Goal: Browse casually: Explore the website without a specific task or goal

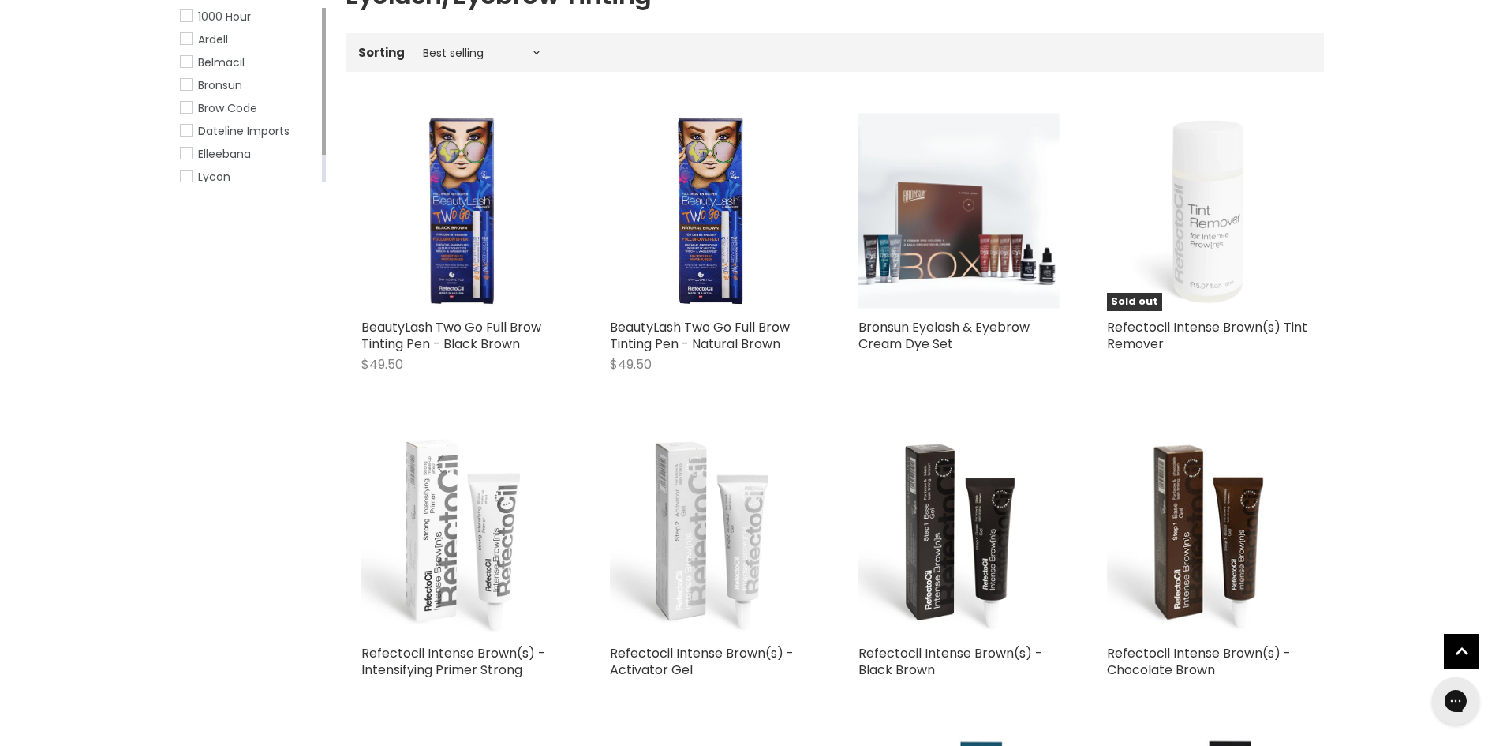
scroll to position [220, 0]
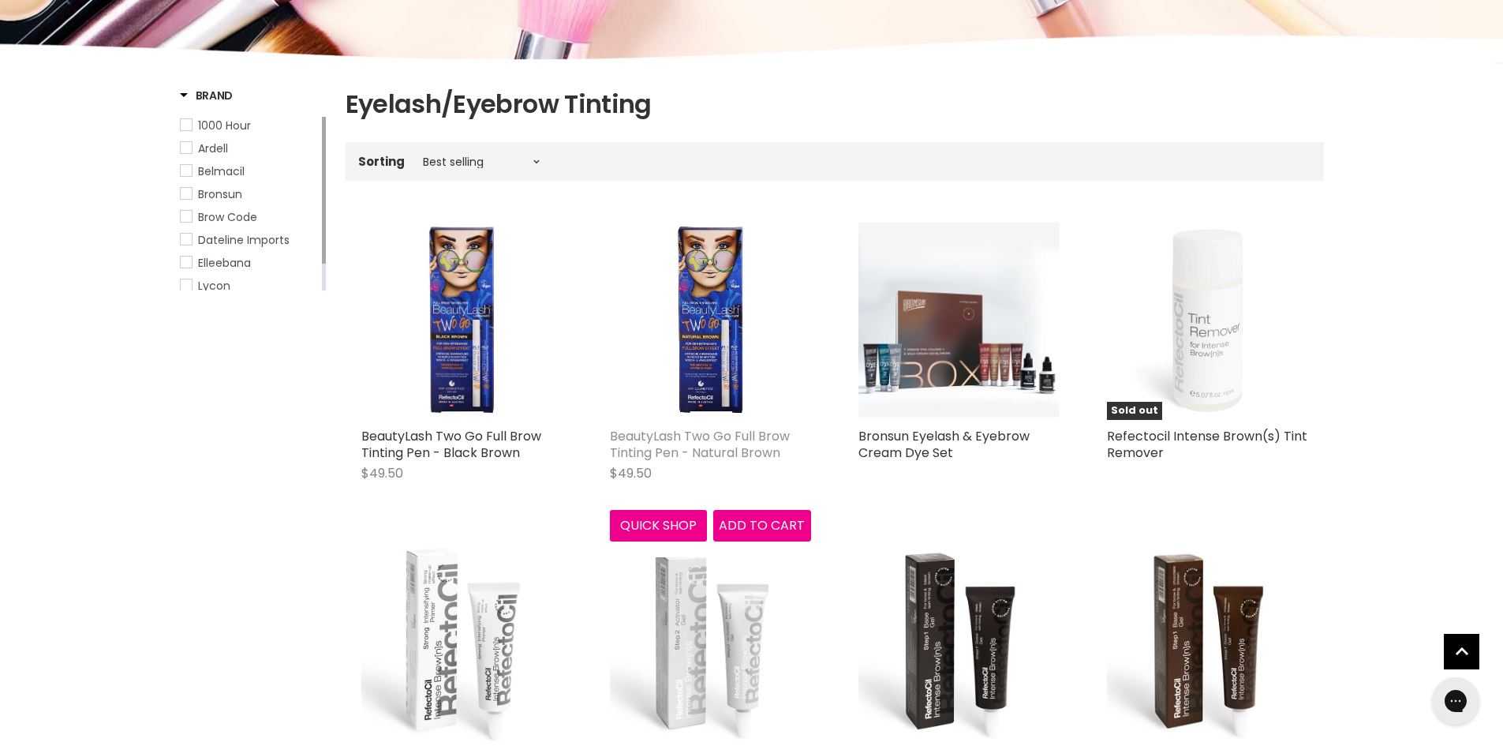
click at [716, 445] on link "BeautyLash Two Go Full Brow Tinting Pen - Natural Brown" at bounding box center [700, 444] width 180 height 35
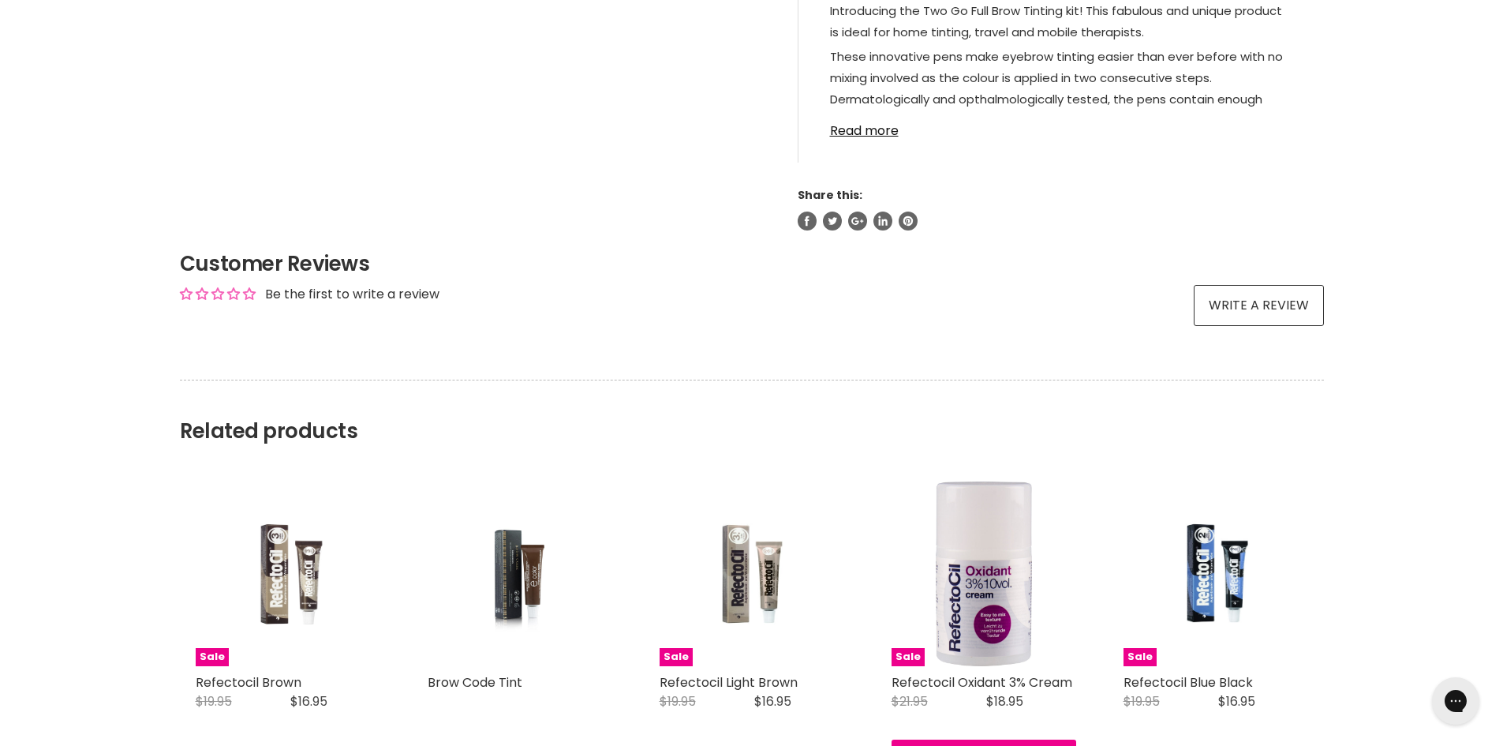
scroll to position [1026, 0]
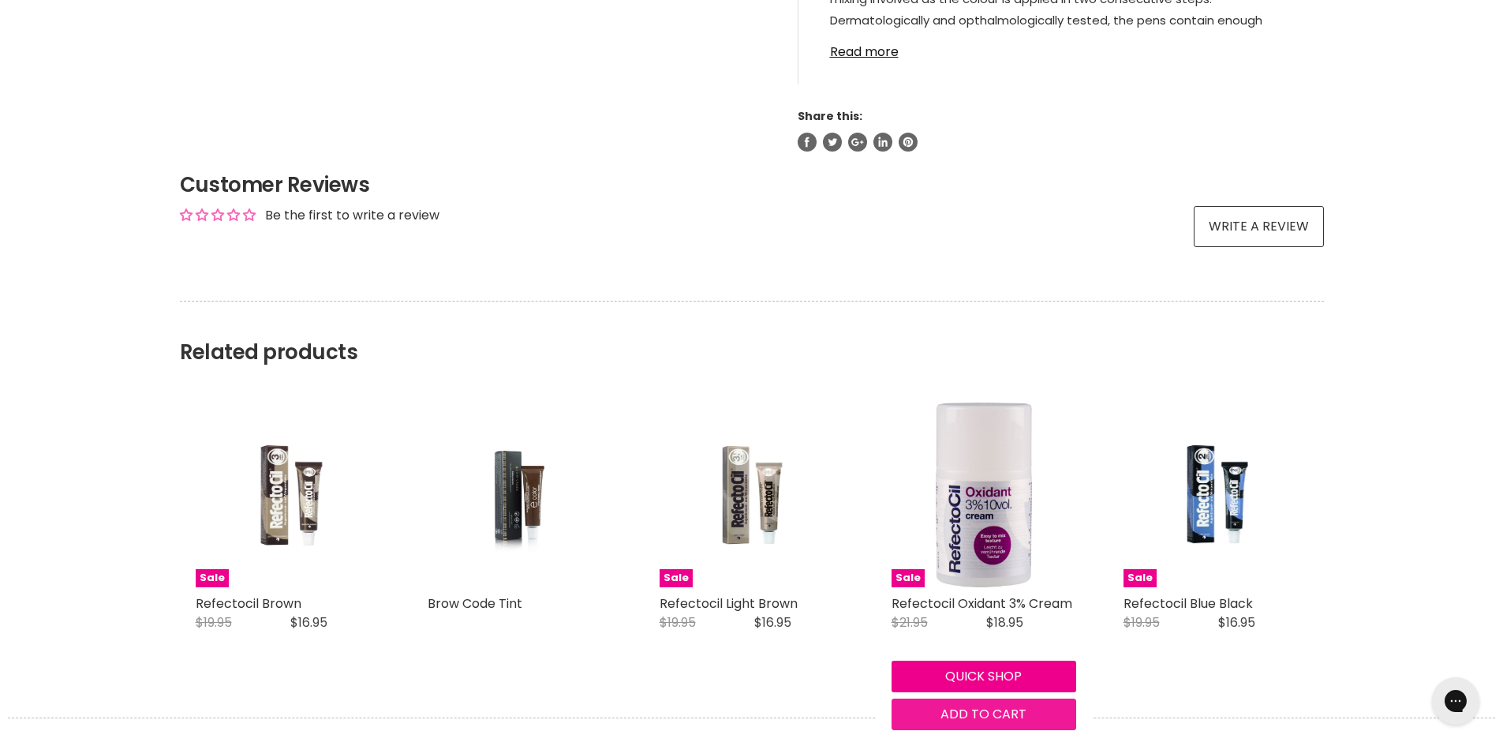
click at [987, 712] on span "Add to cart" at bounding box center [984, 714] width 86 height 18
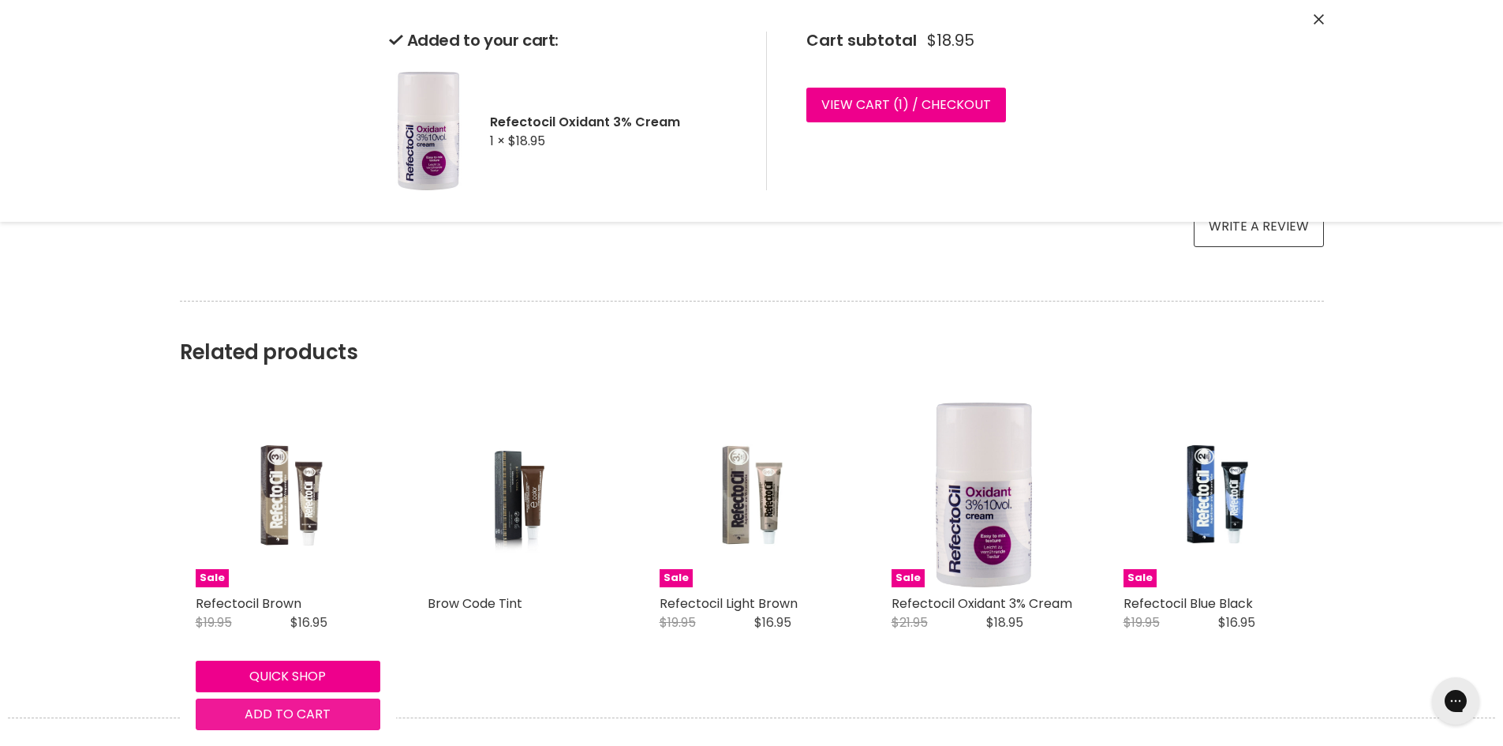
click at [281, 716] on span "Add to cart" at bounding box center [288, 714] width 86 height 18
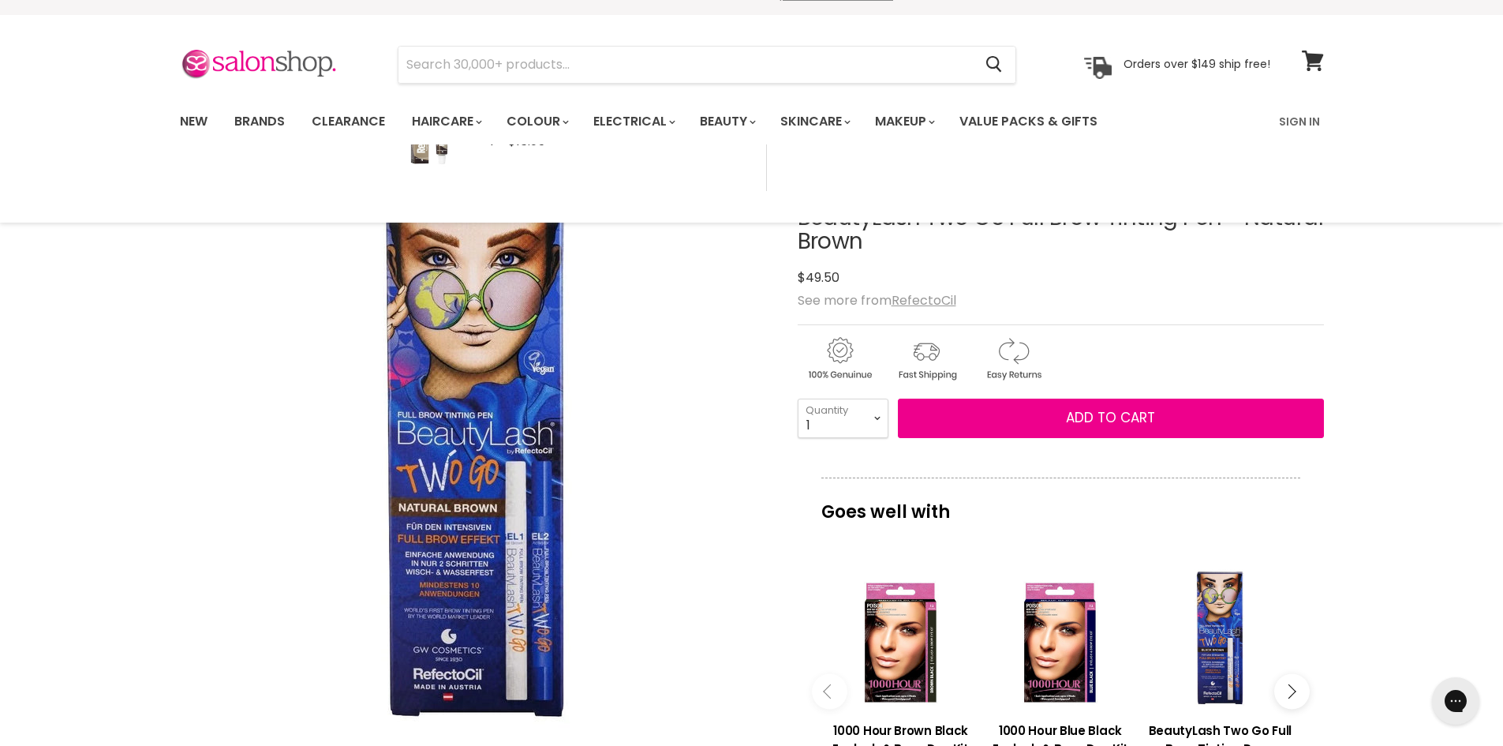
scroll to position [0, 0]
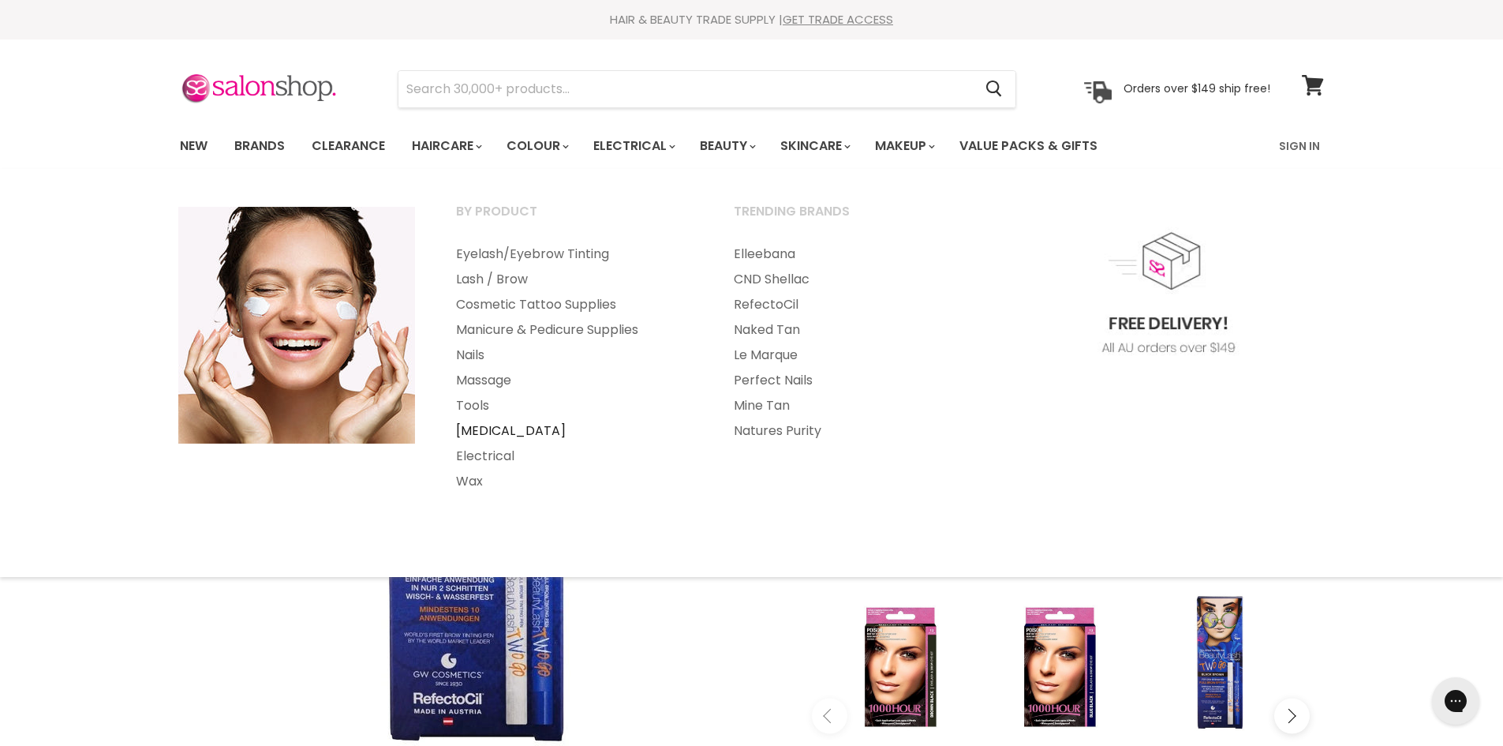
click at [491, 427] on link "[MEDICAL_DATA]" at bounding box center [573, 430] width 275 height 25
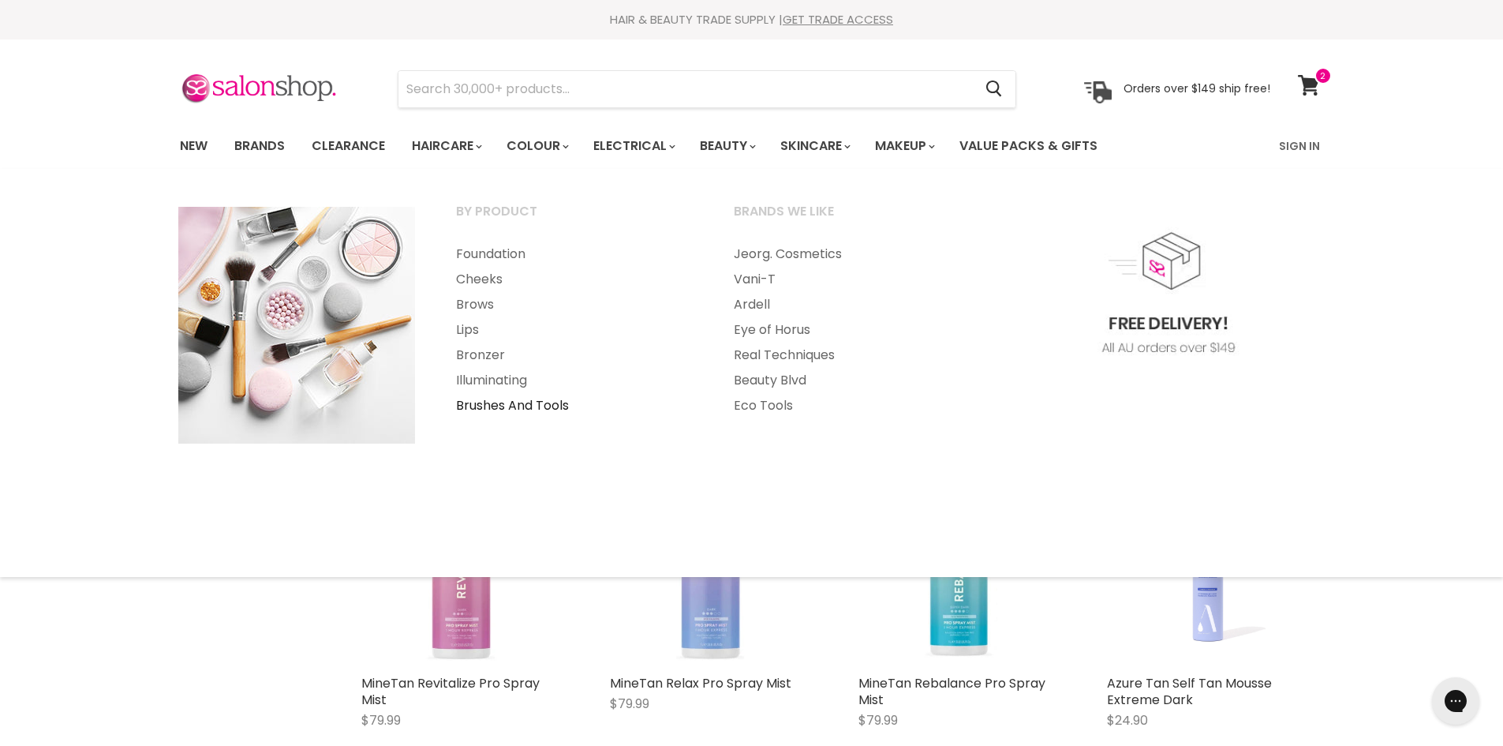
click at [540, 403] on link "Brushes And Tools" at bounding box center [573, 405] width 275 height 25
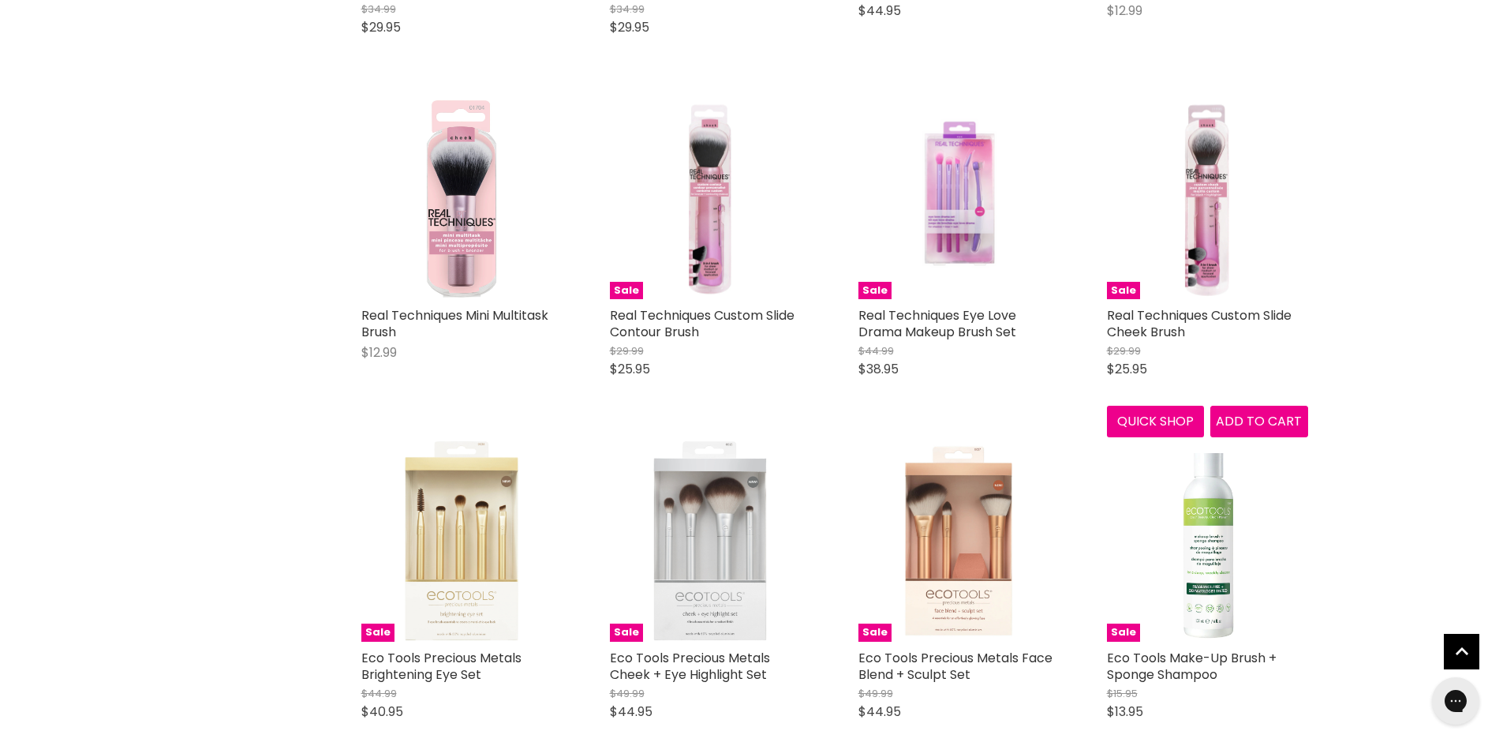
scroll to position [3472, 0]
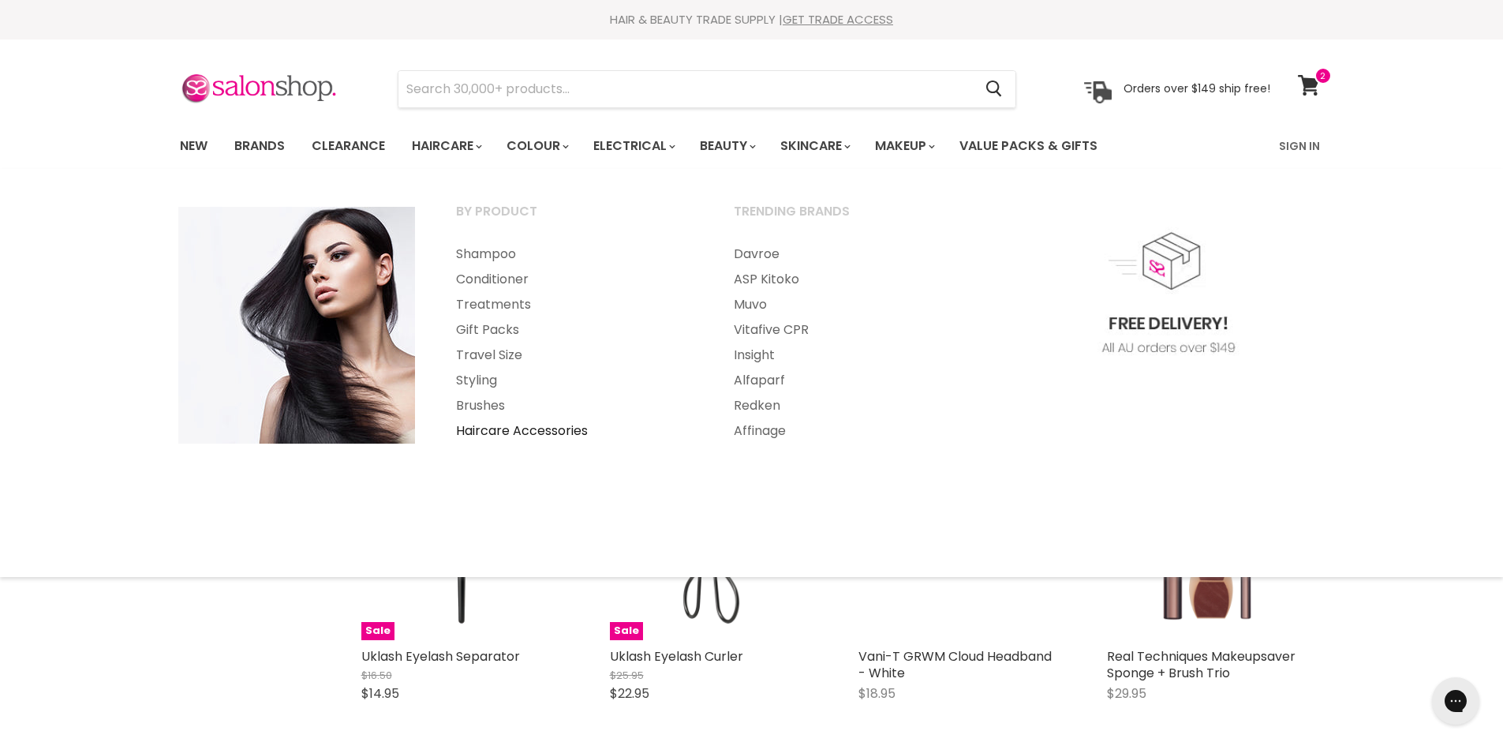
click at [485, 428] on link "Haircare Accessories" at bounding box center [573, 430] width 275 height 25
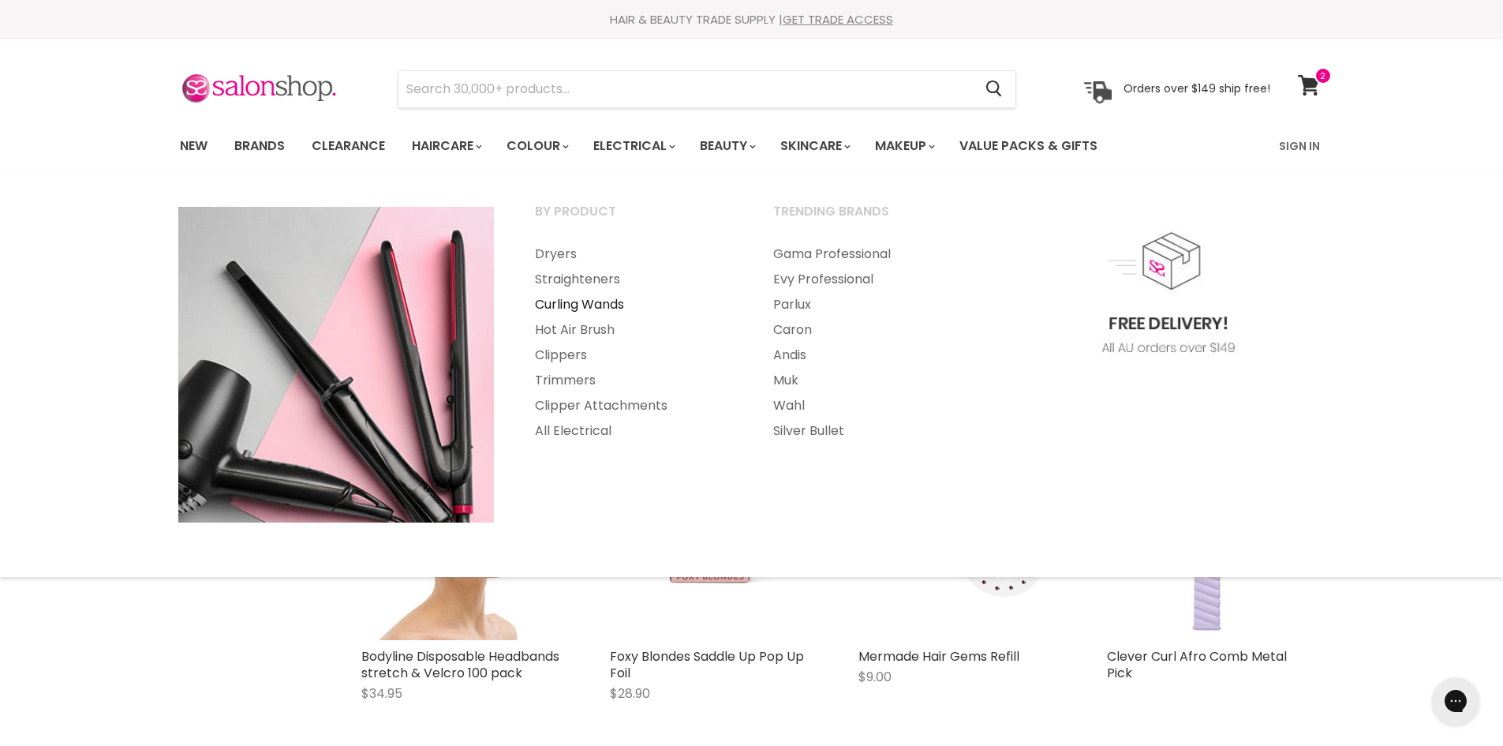
click at [600, 304] on link "Curling Wands" at bounding box center [632, 304] width 235 height 25
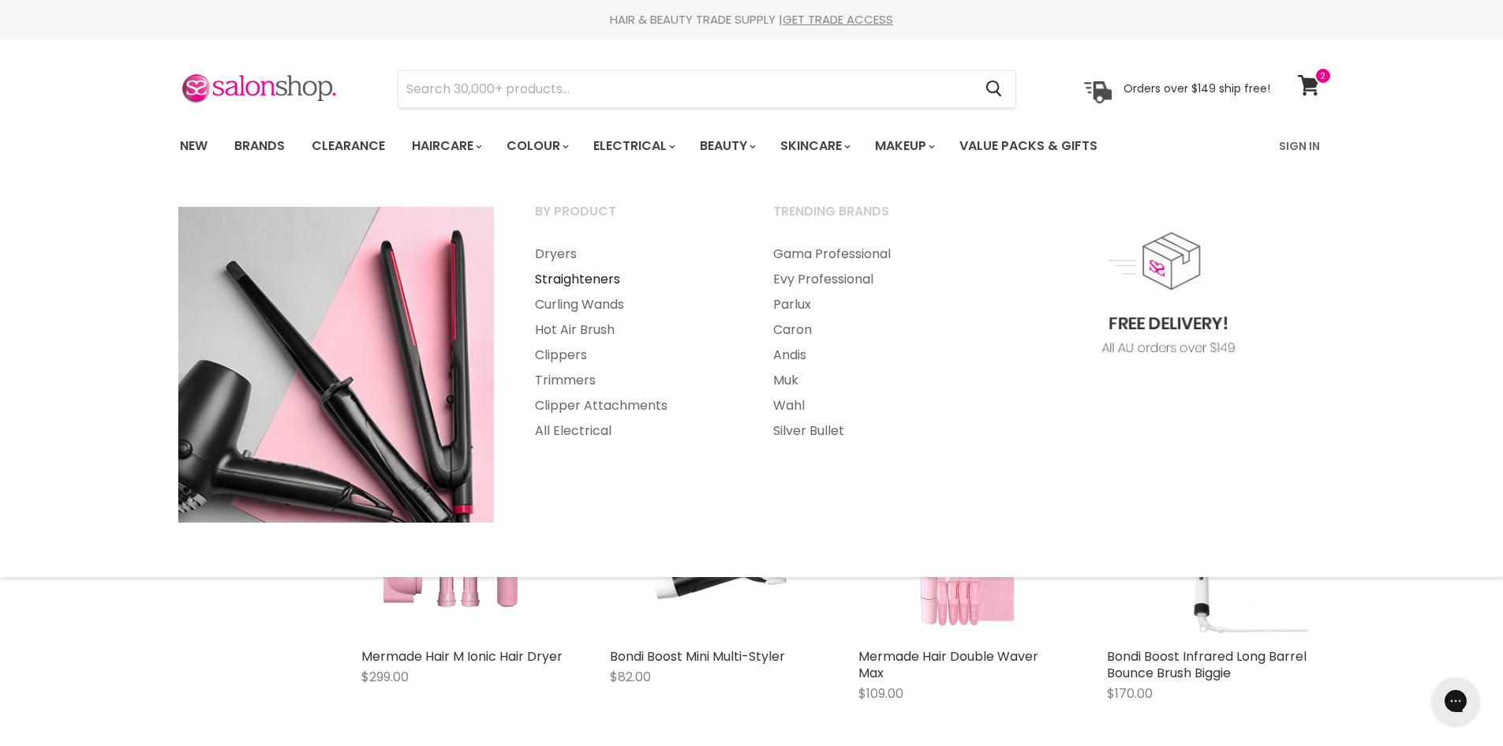
click at [584, 279] on link "Straighteners" at bounding box center [632, 279] width 235 height 25
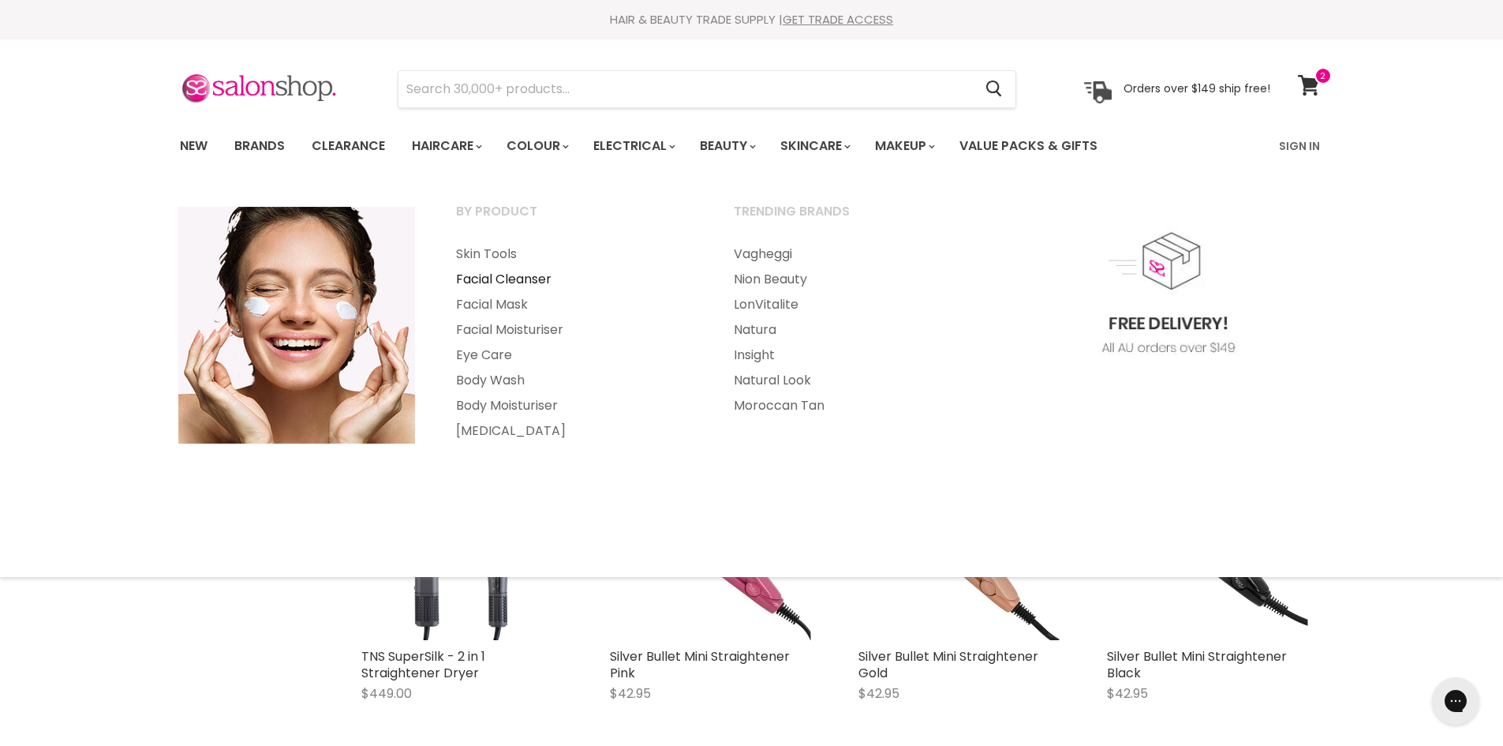
click at [520, 275] on link "Facial Cleanser" at bounding box center [573, 279] width 275 height 25
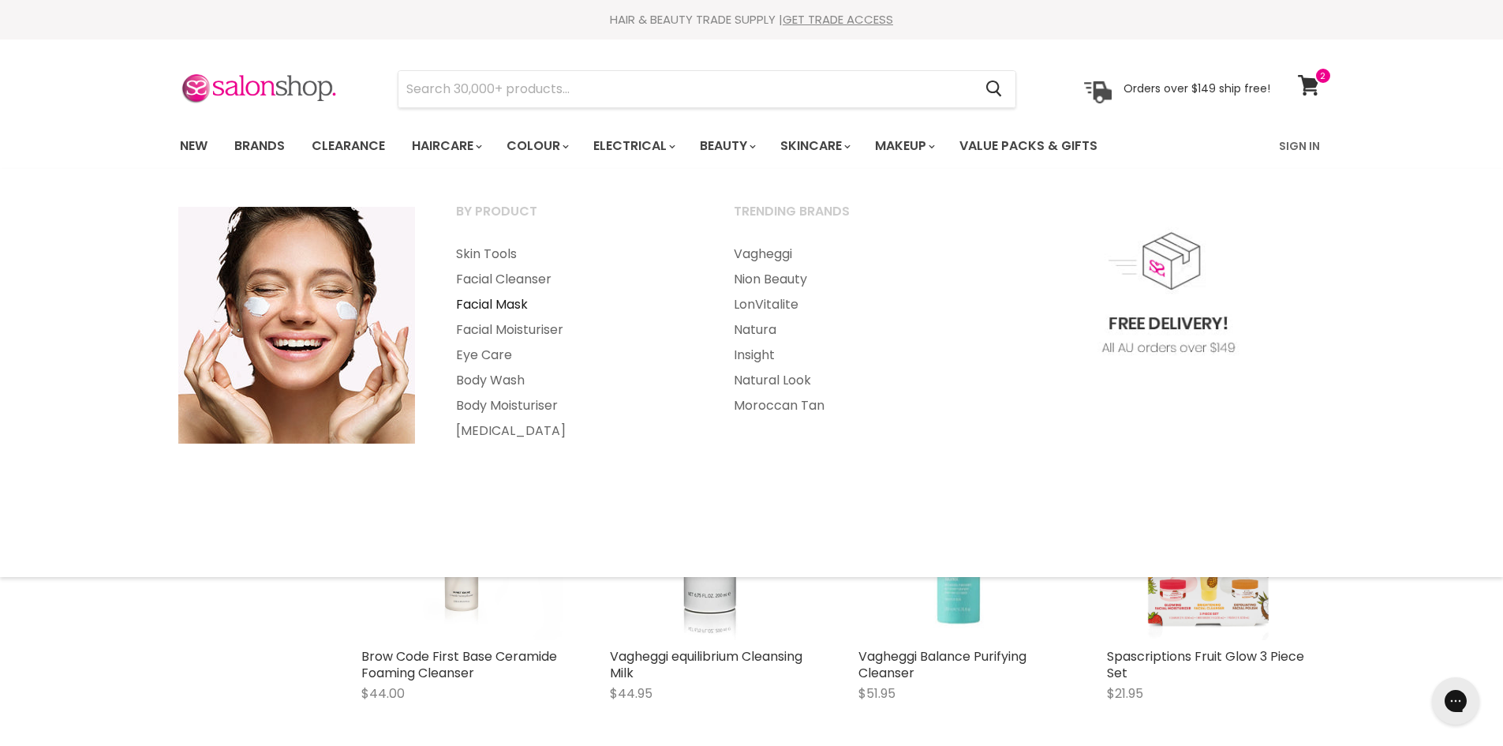
click at [516, 304] on link "Facial Mask" at bounding box center [573, 304] width 275 height 25
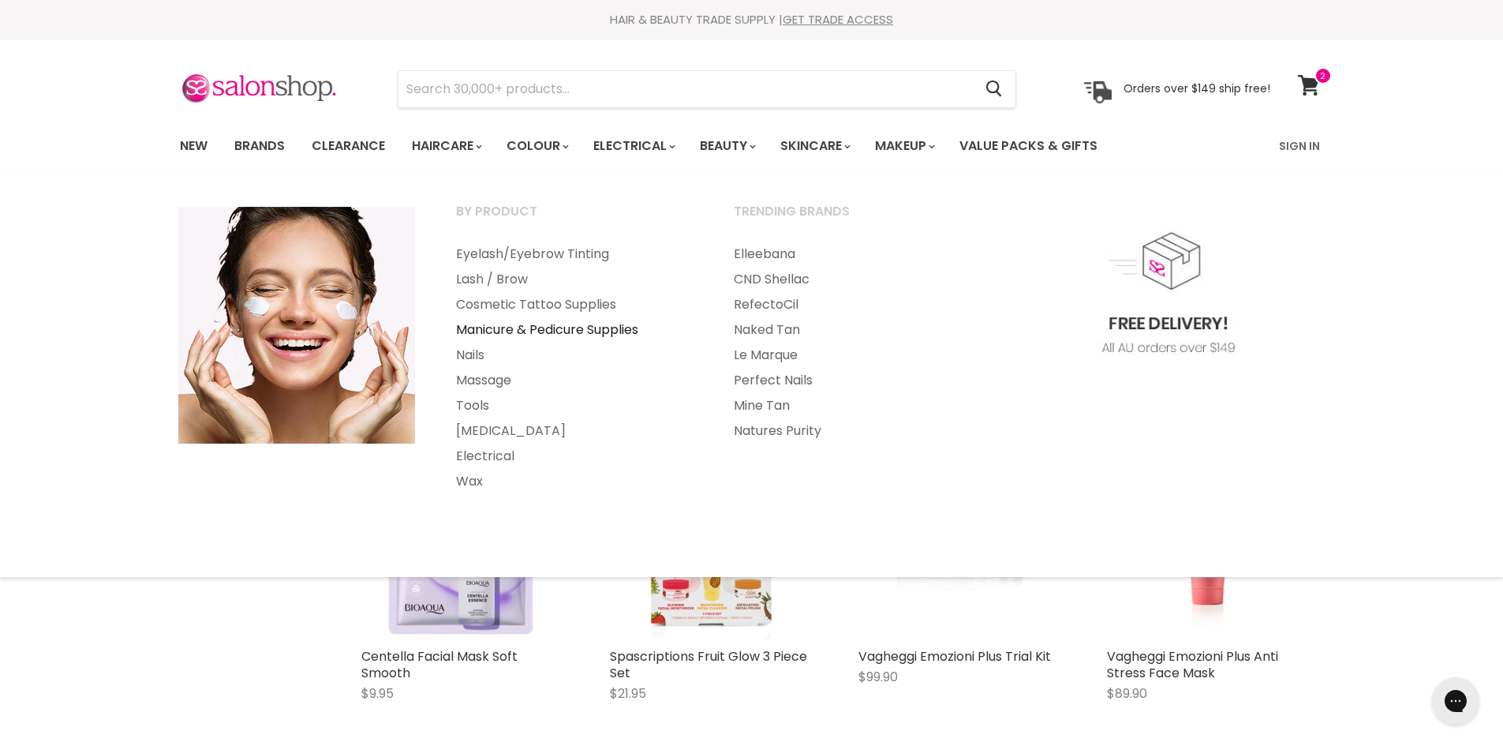
click at [474, 332] on link "Manicure & Pedicure Supplies" at bounding box center [573, 329] width 275 height 25
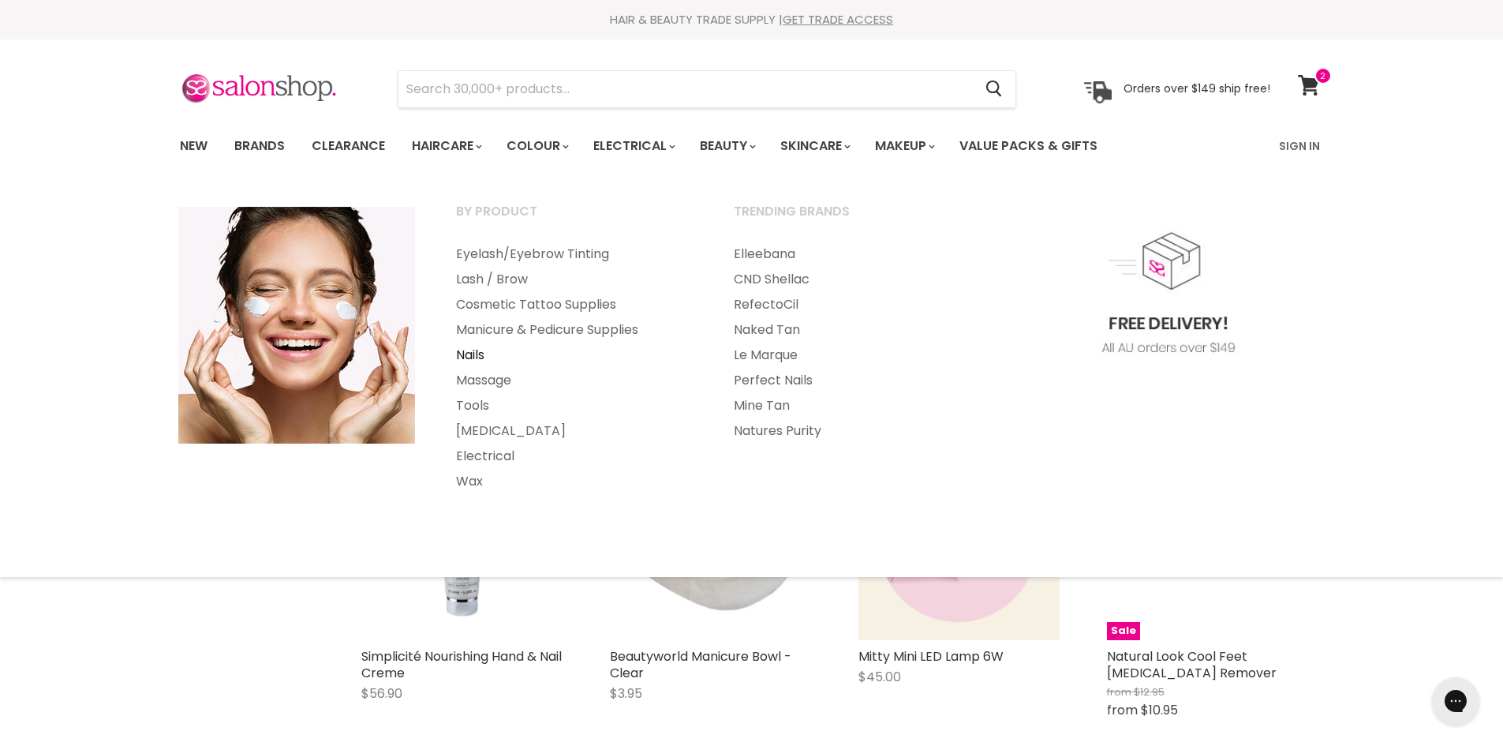
click at [478, 356] on link "Nails" at bounding box center [573, 354] width 275 height 25
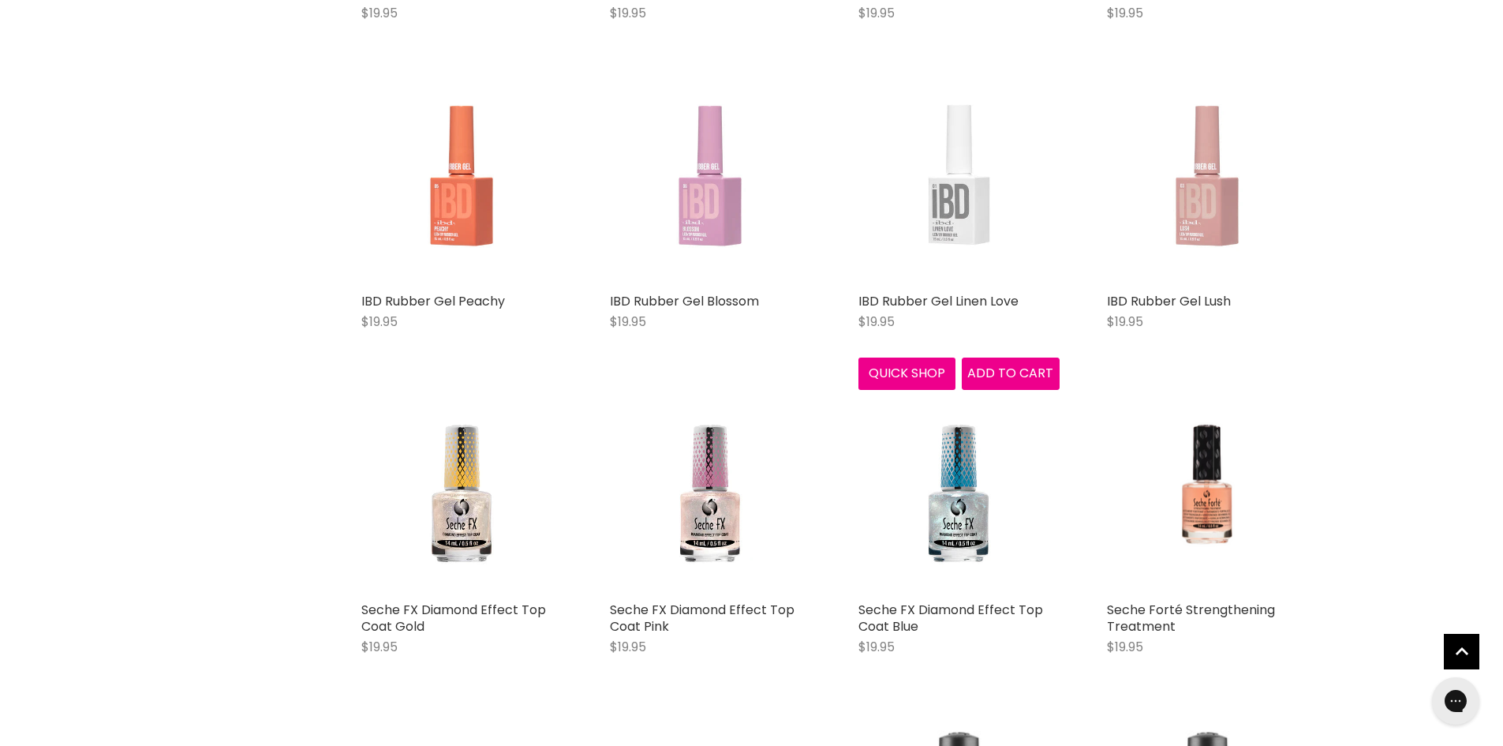
scroll to position [3235, 0]
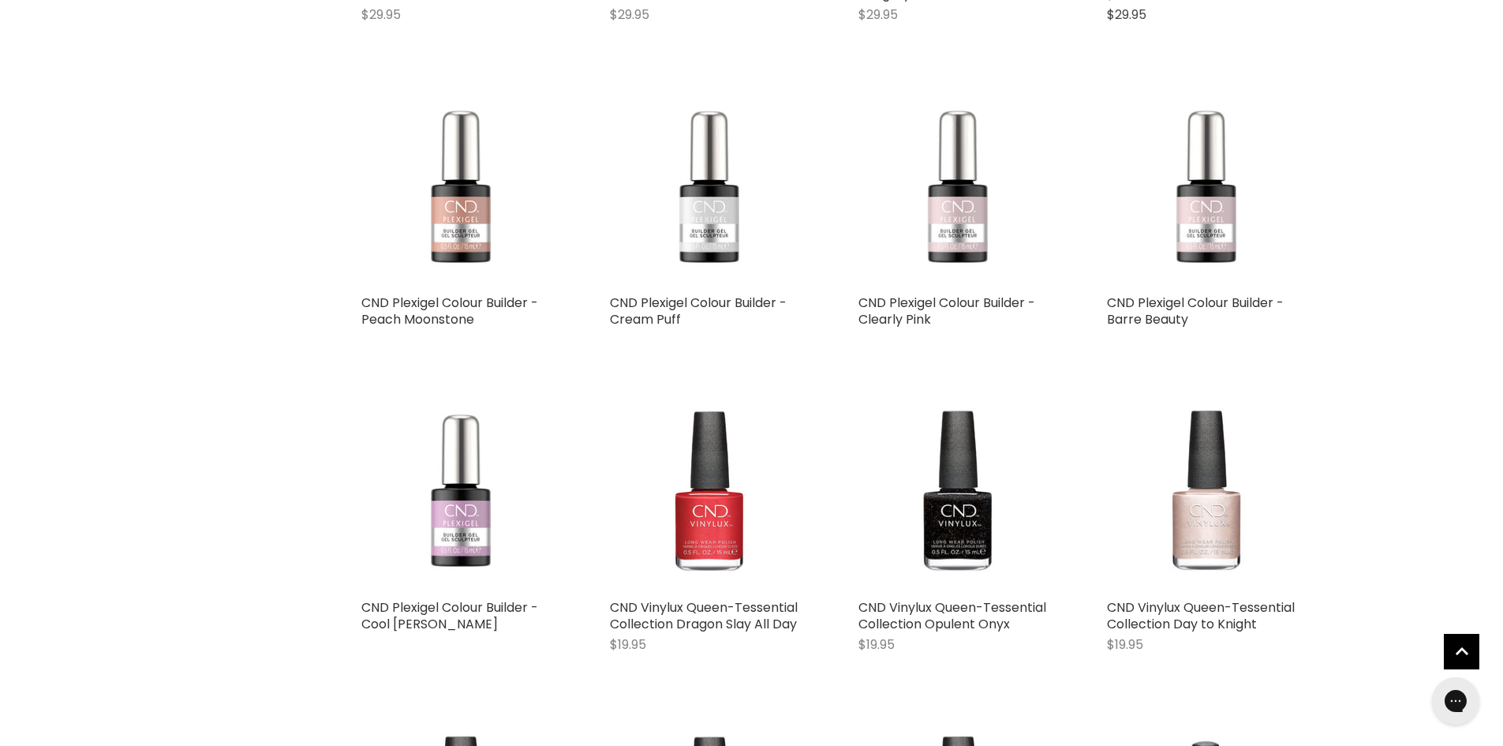
scroll to position [7181, 0]
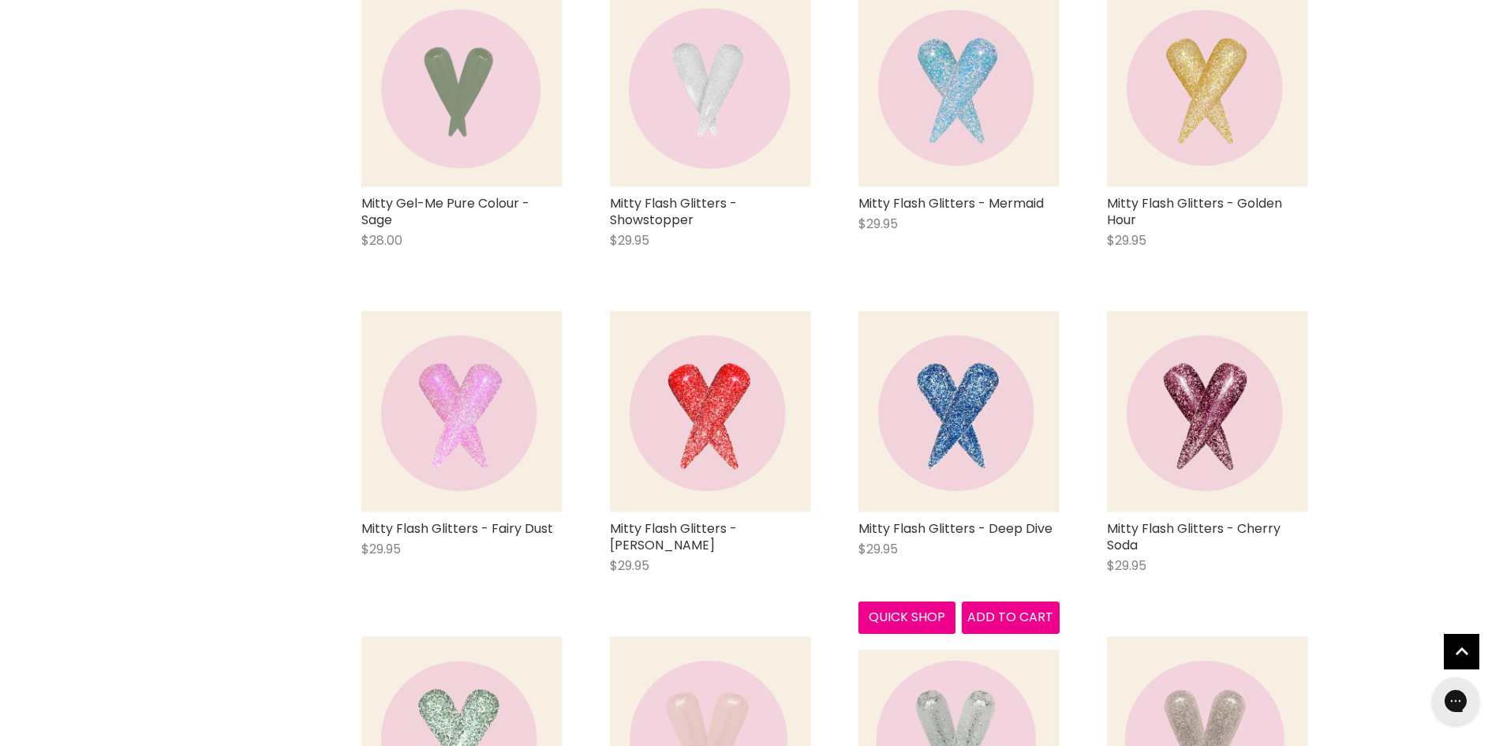
scroll to position [10889, 0]
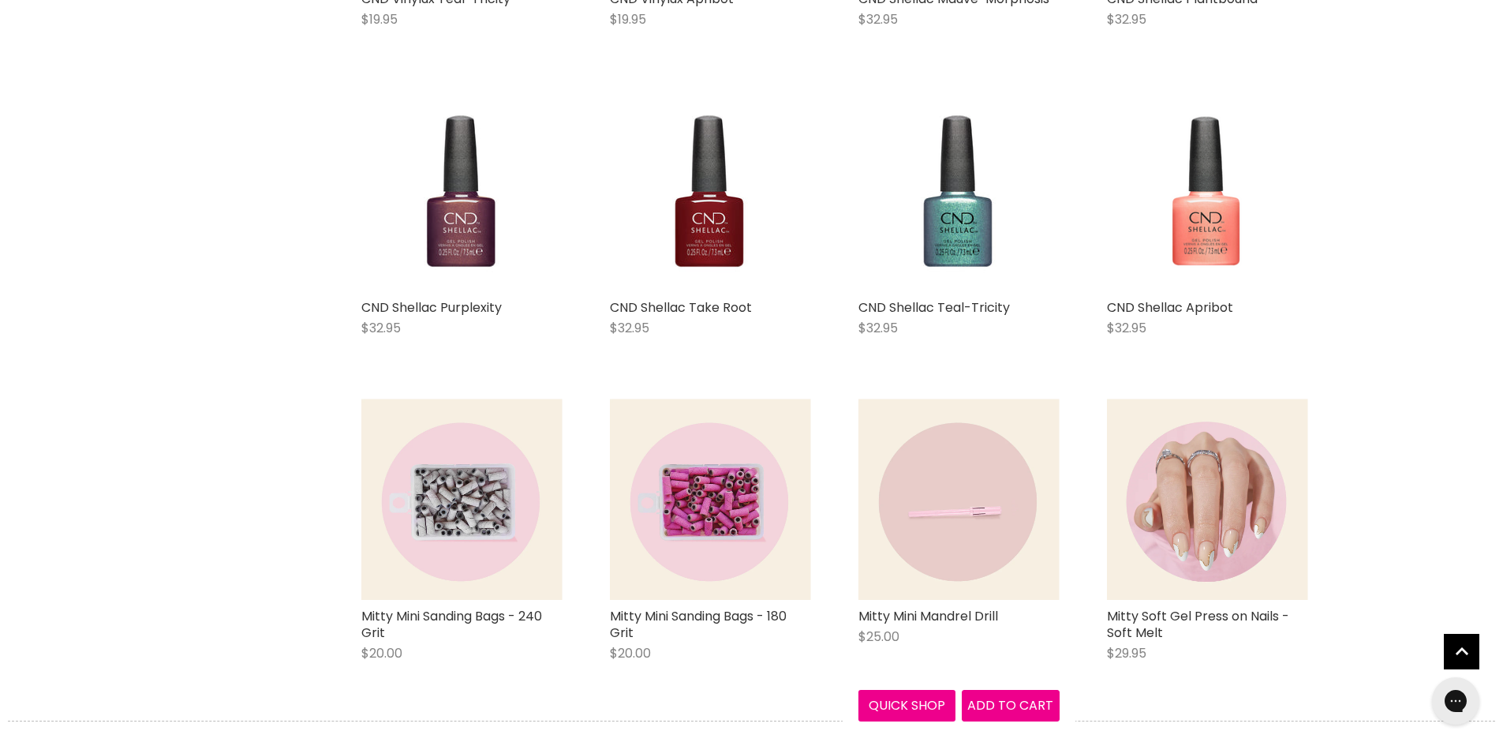
scroll to position [15308, 0]
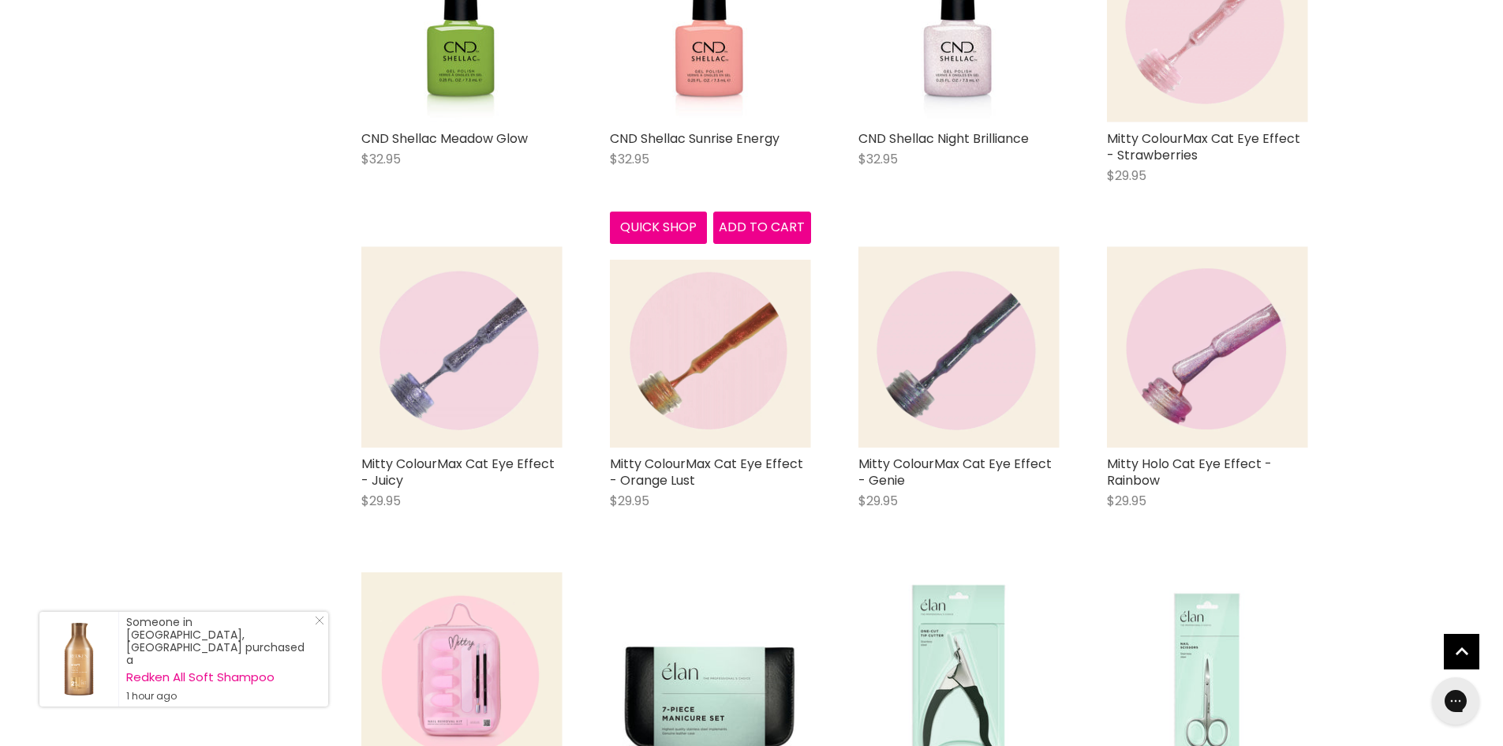
scroll to position [19095, 0]
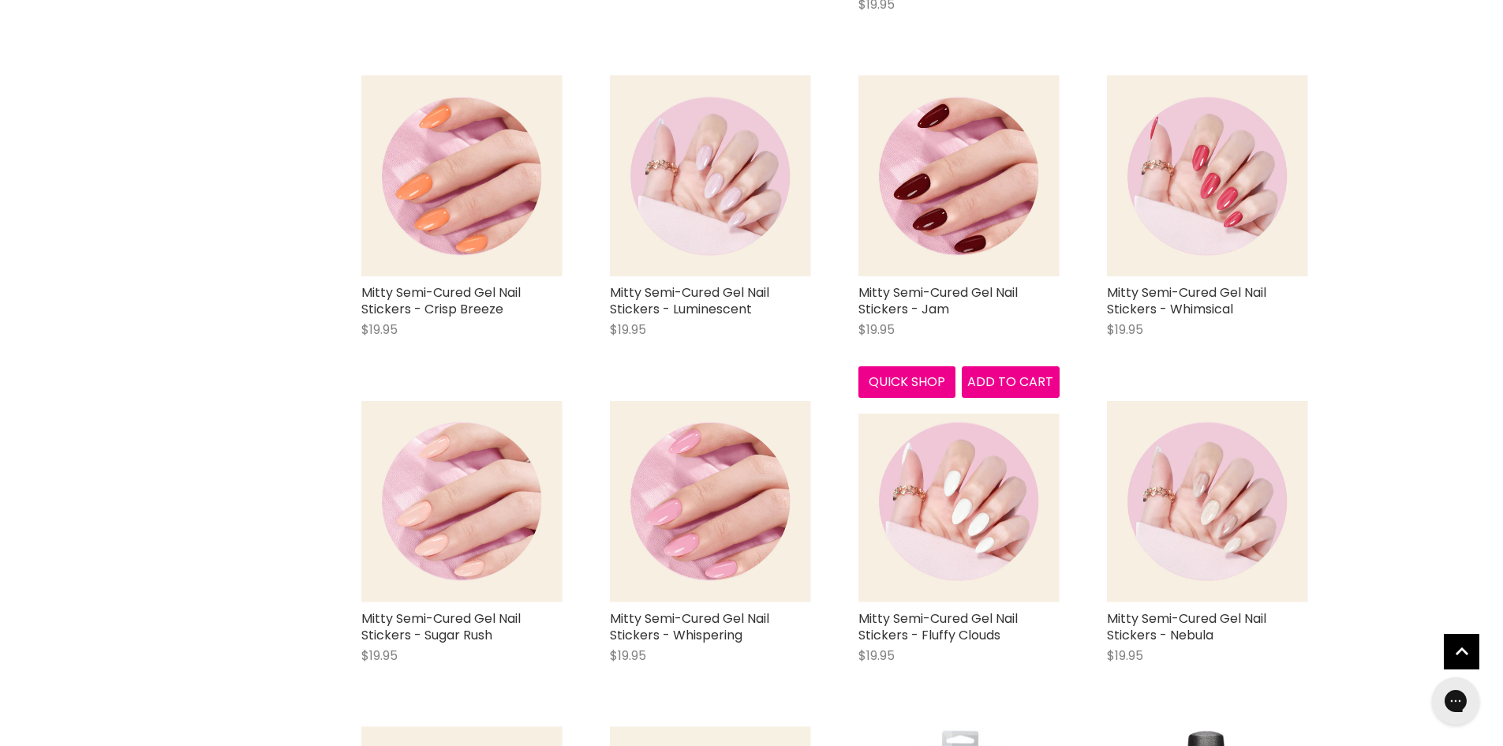
scroll to position [21936, 0]
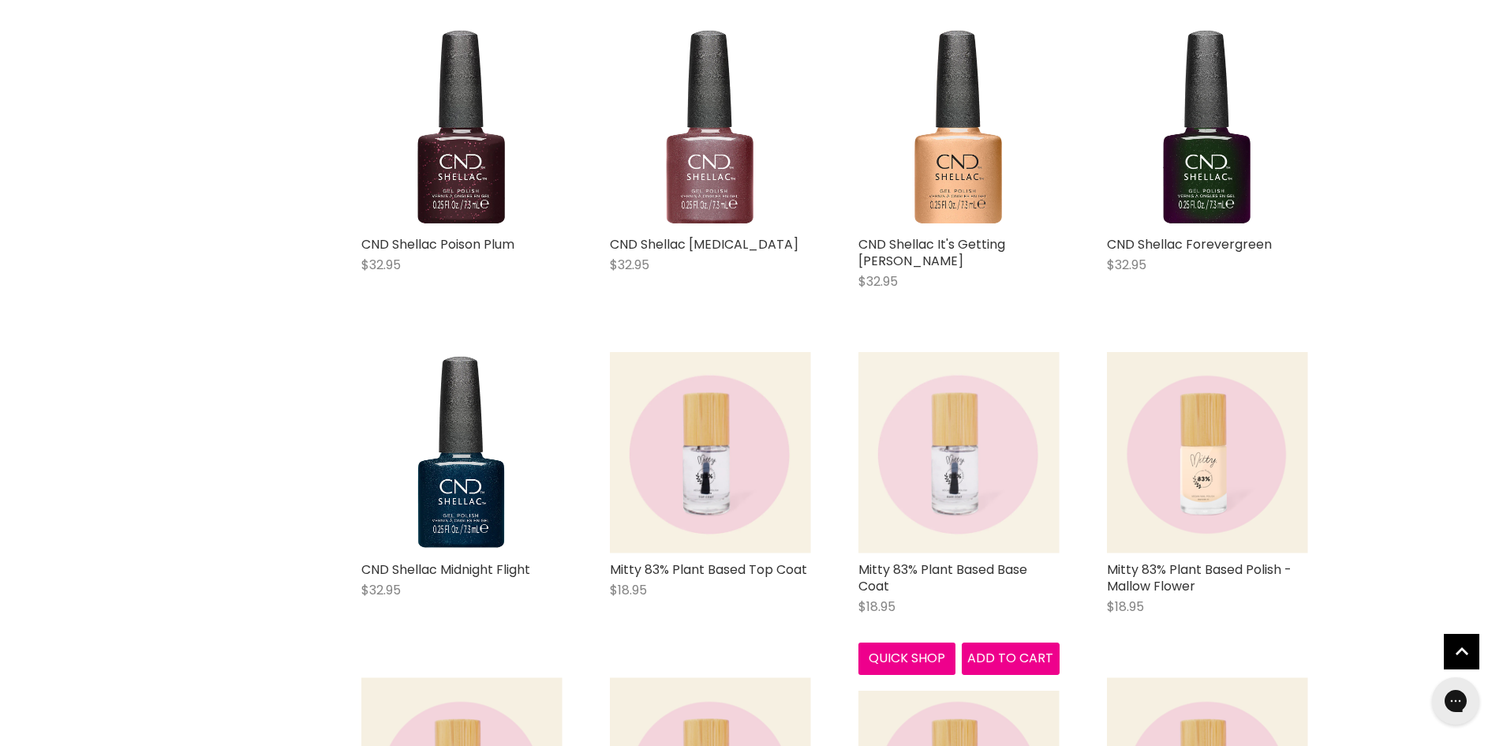
scroll to position [26513, 0]
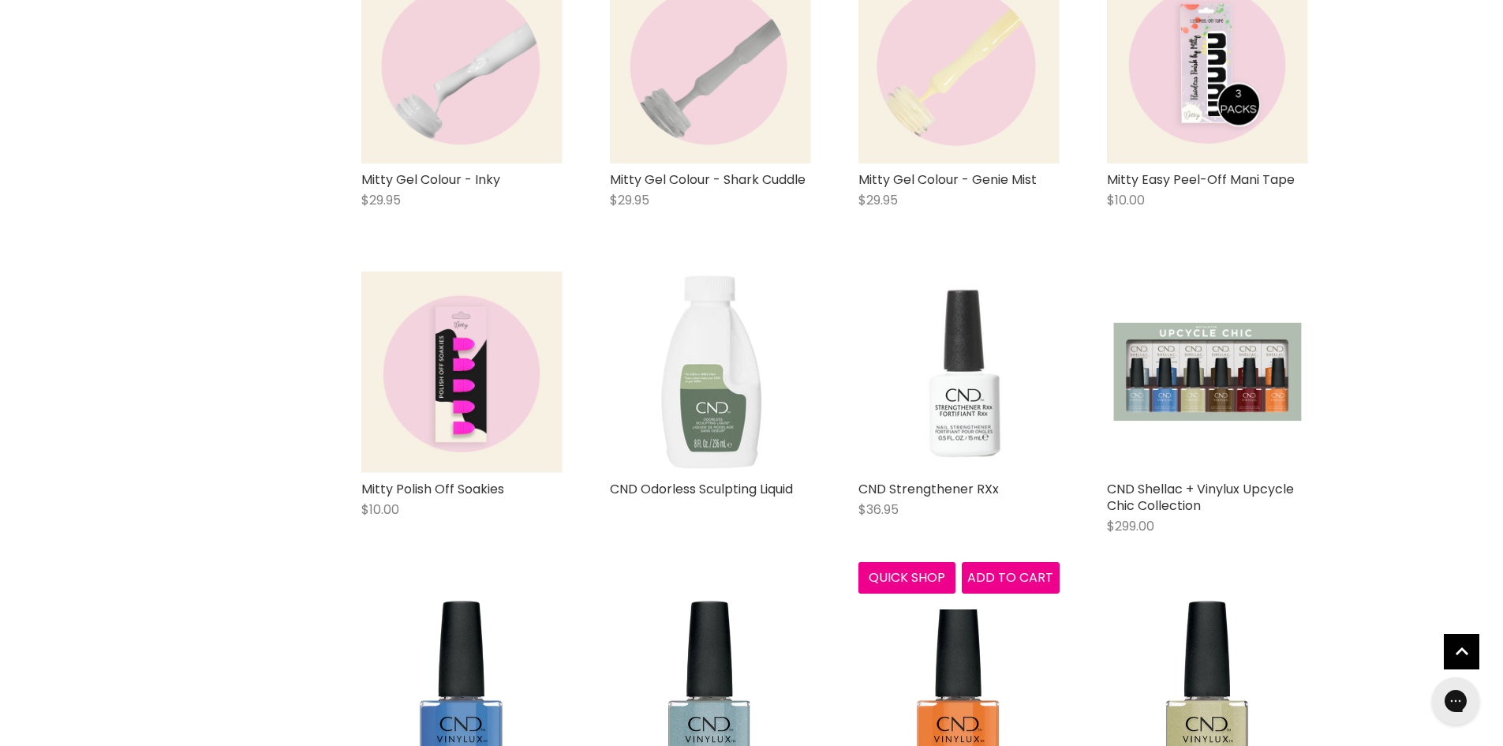
scroll to position [30537, 0]
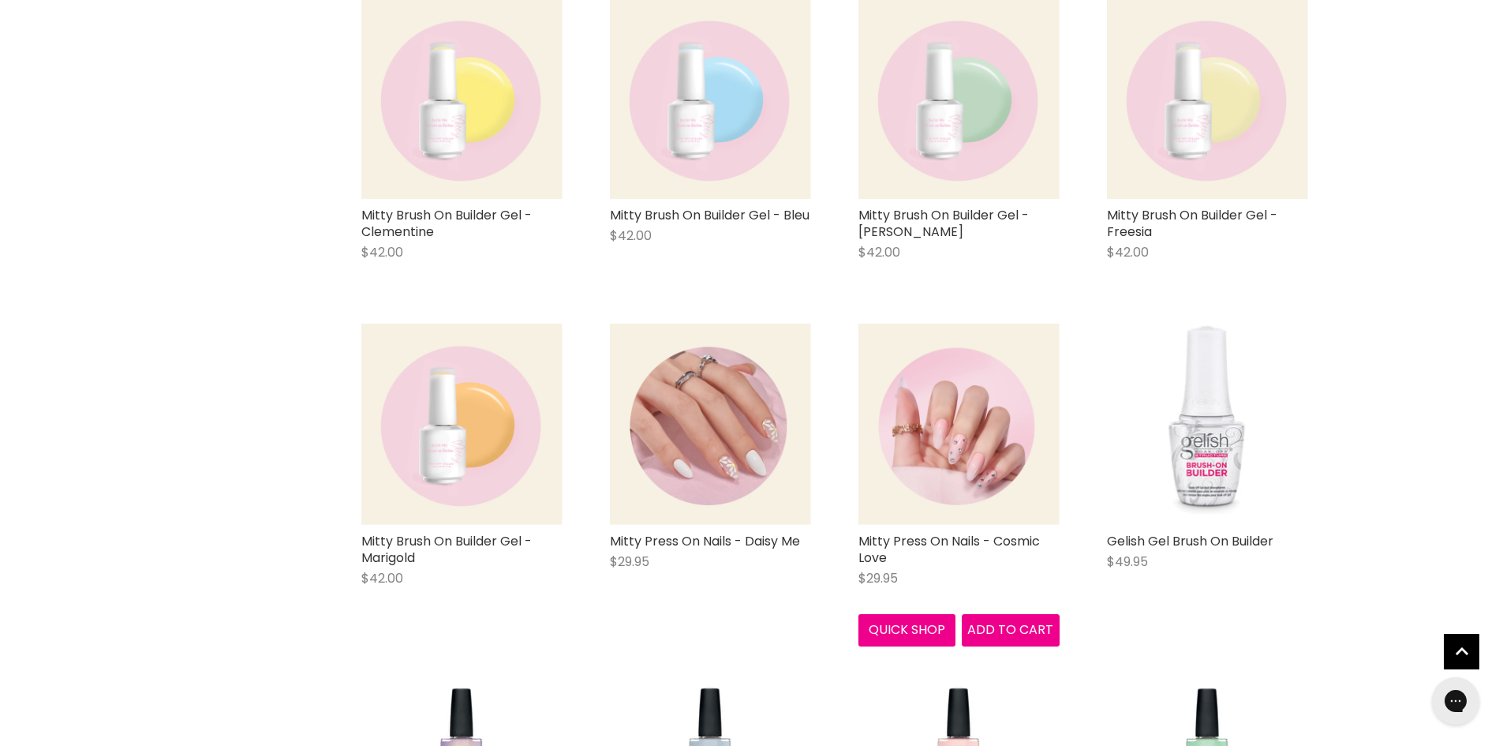
scroll to position [34561, 0]
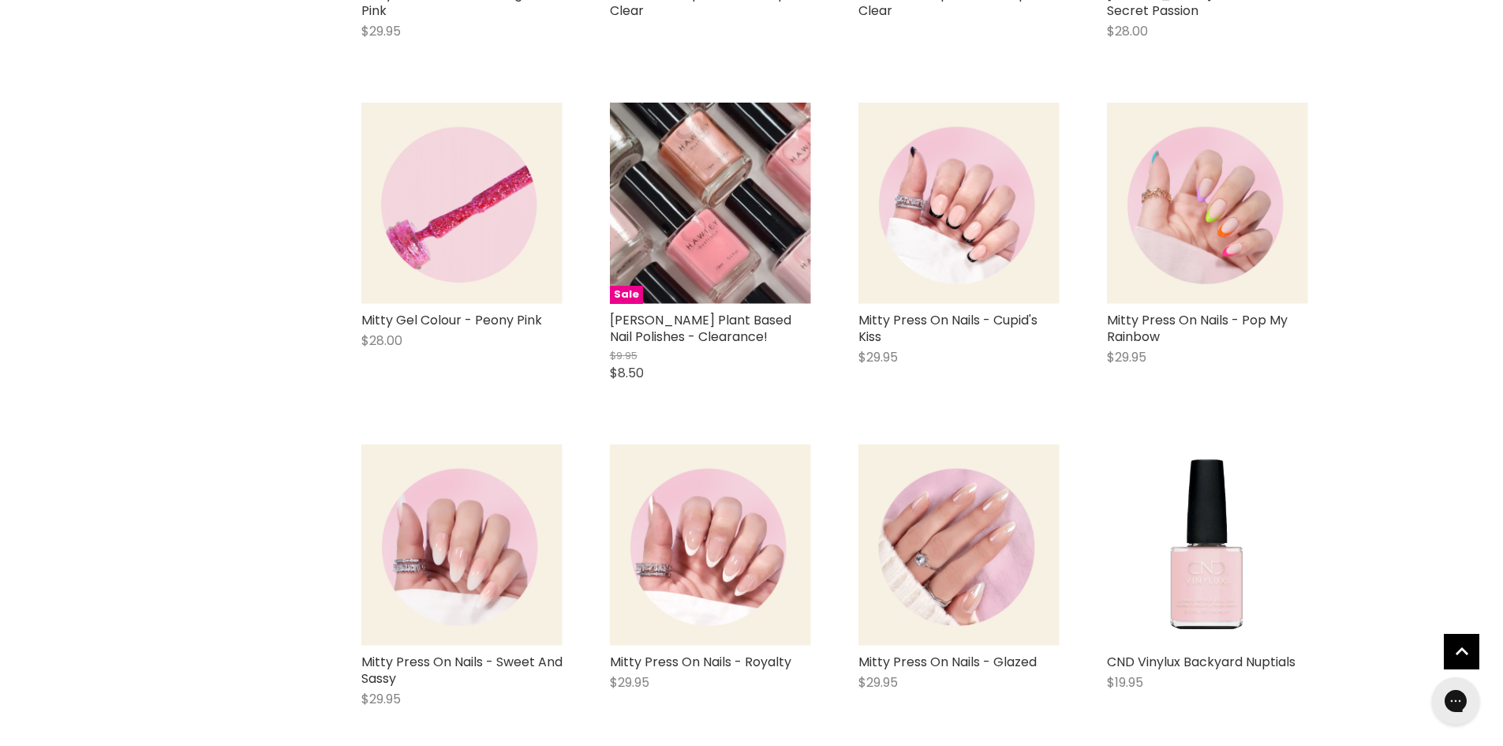
scroll to position [38033, 0]
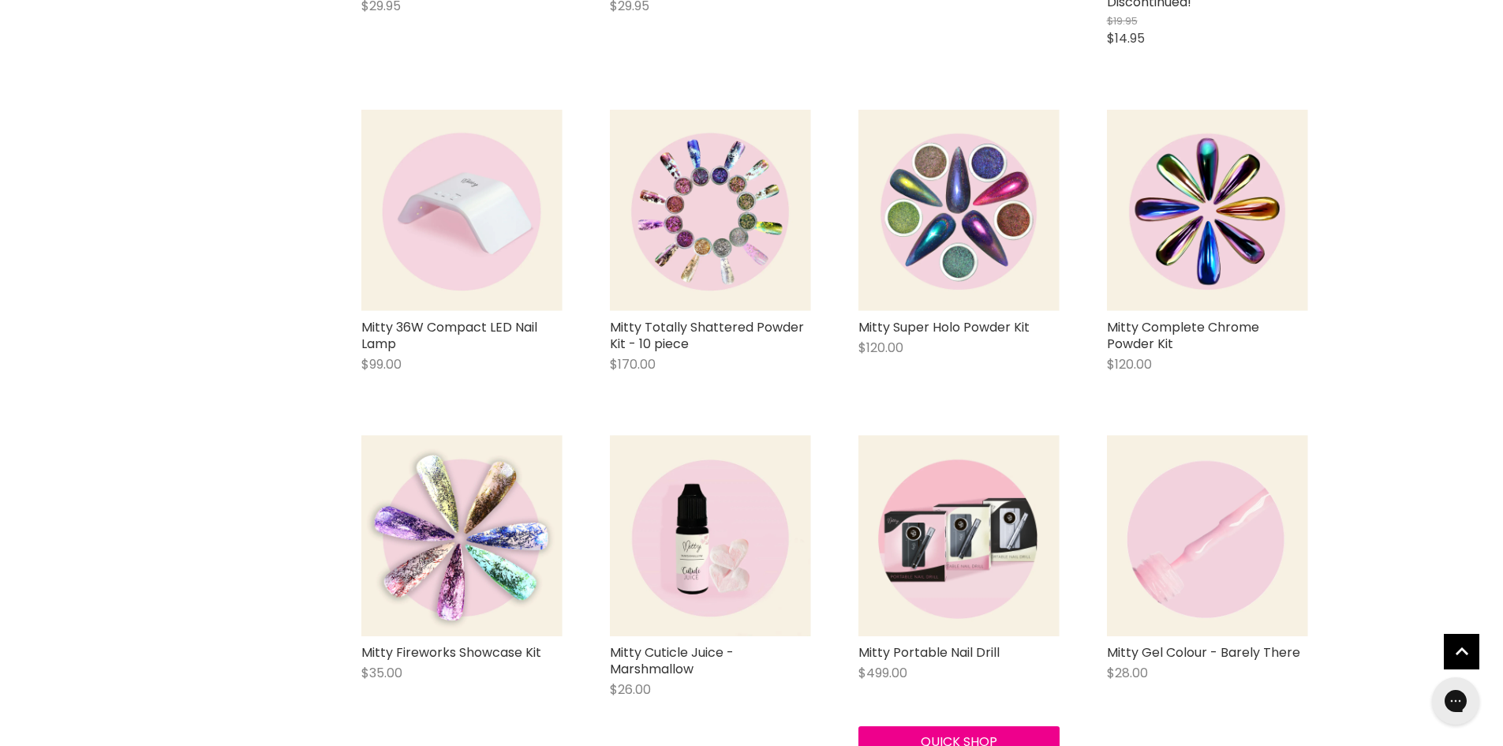
scroll to position [42531, 0]
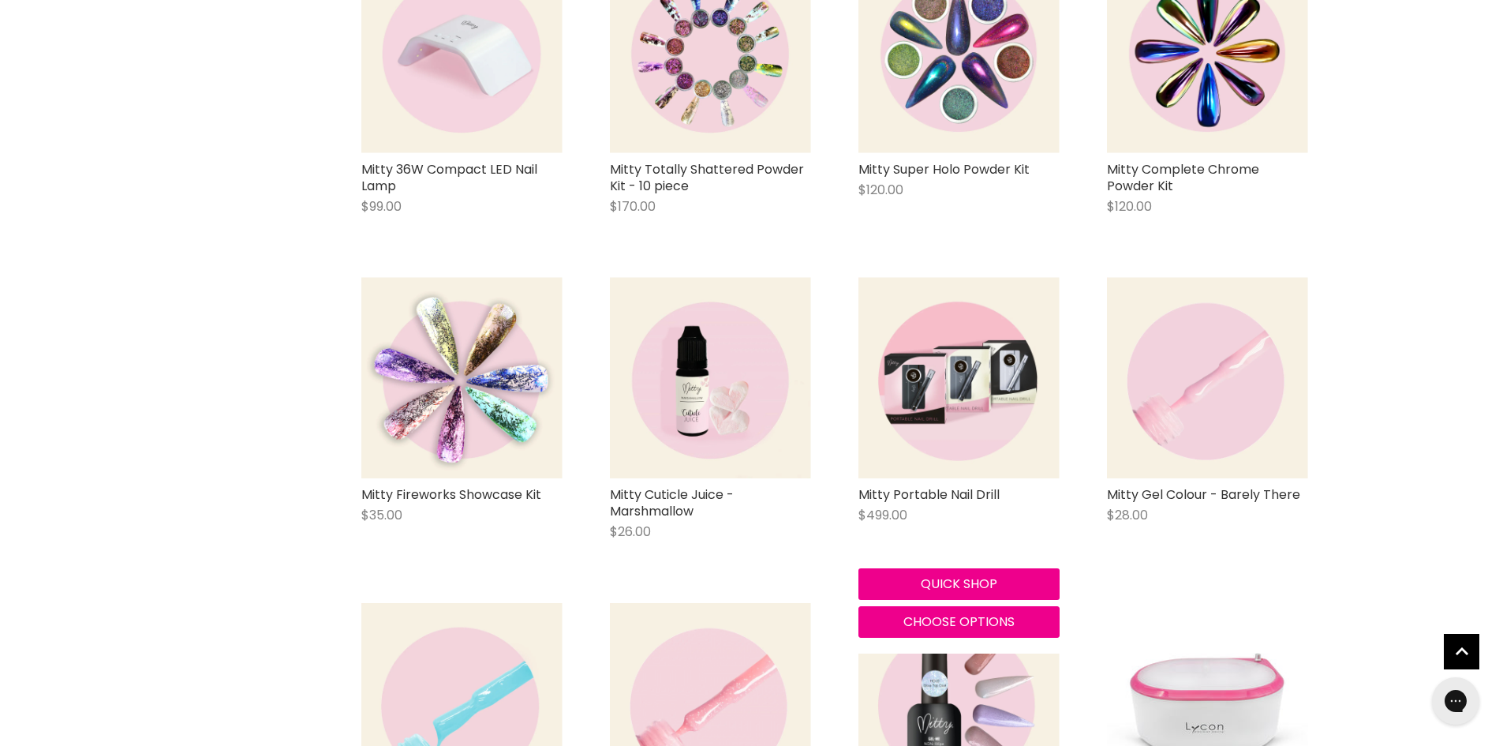
scroll to position [42768, 0]
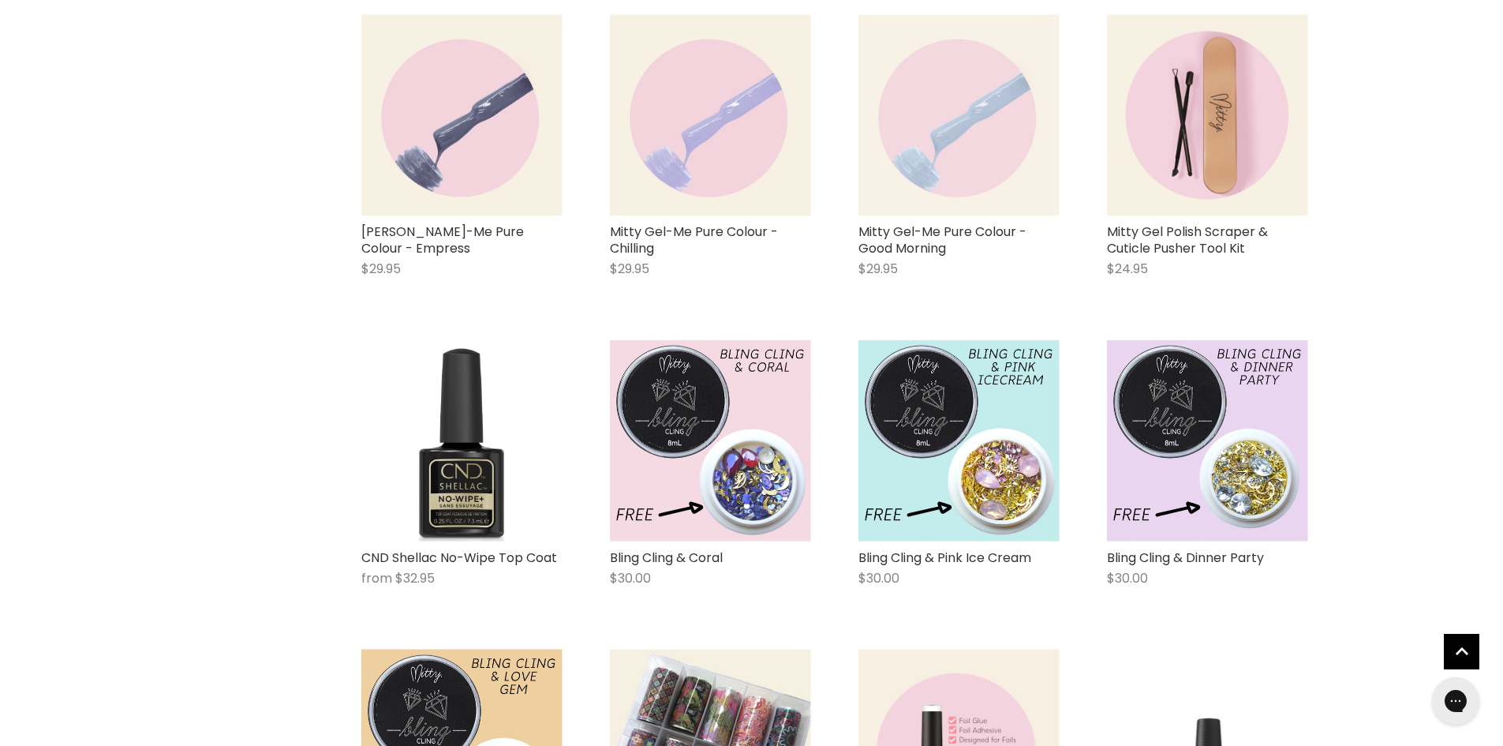
scroll to position [49869, 0]
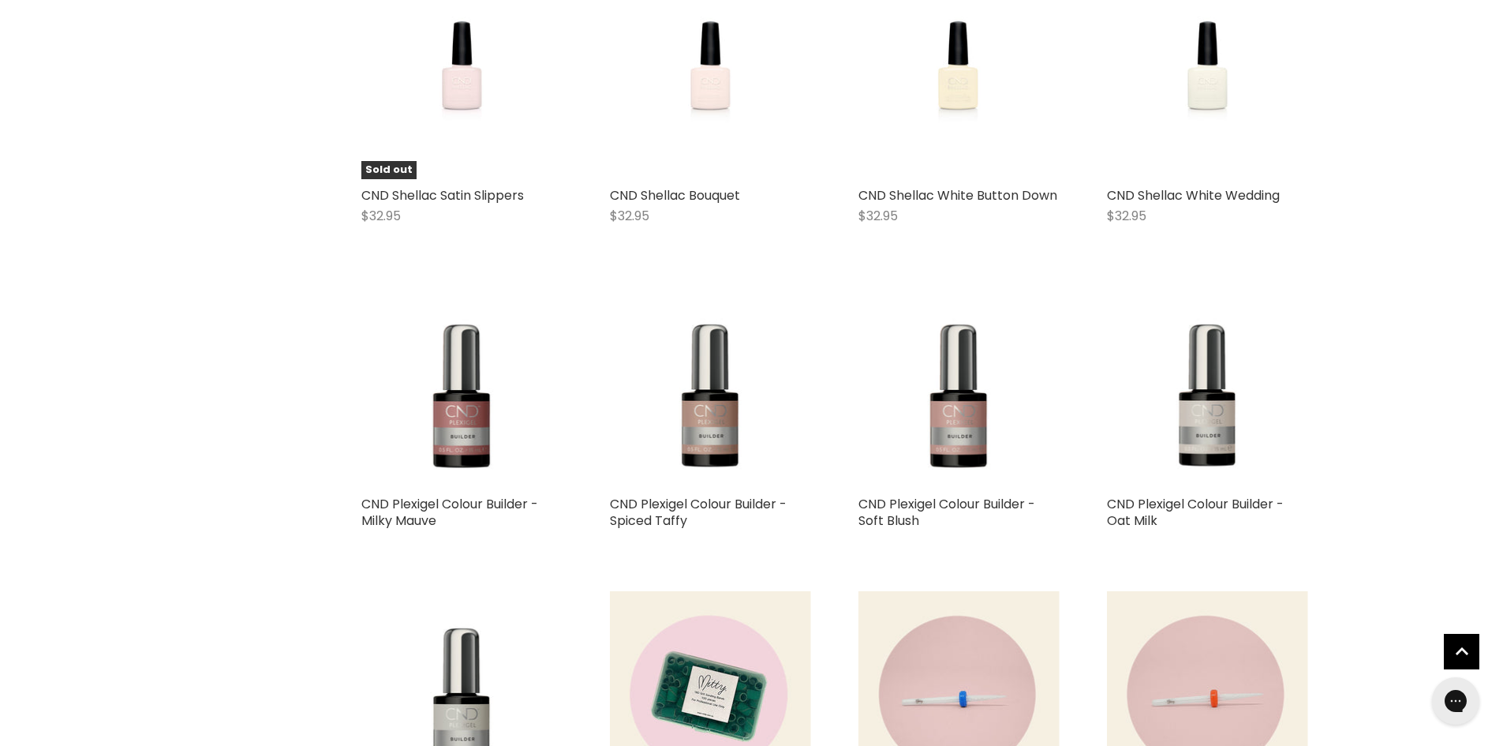
scroll to position [54130, 0]
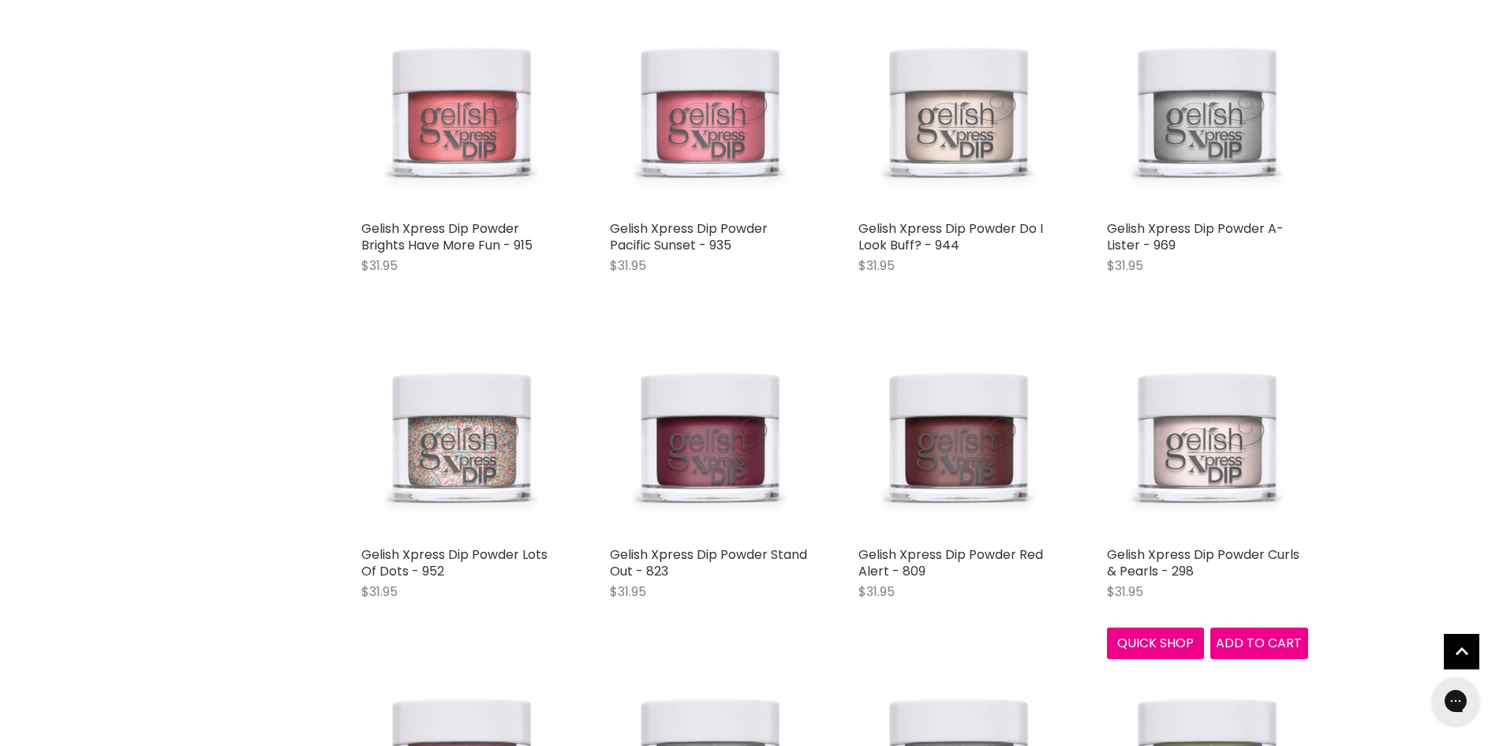
scroll to position [57681, 0]
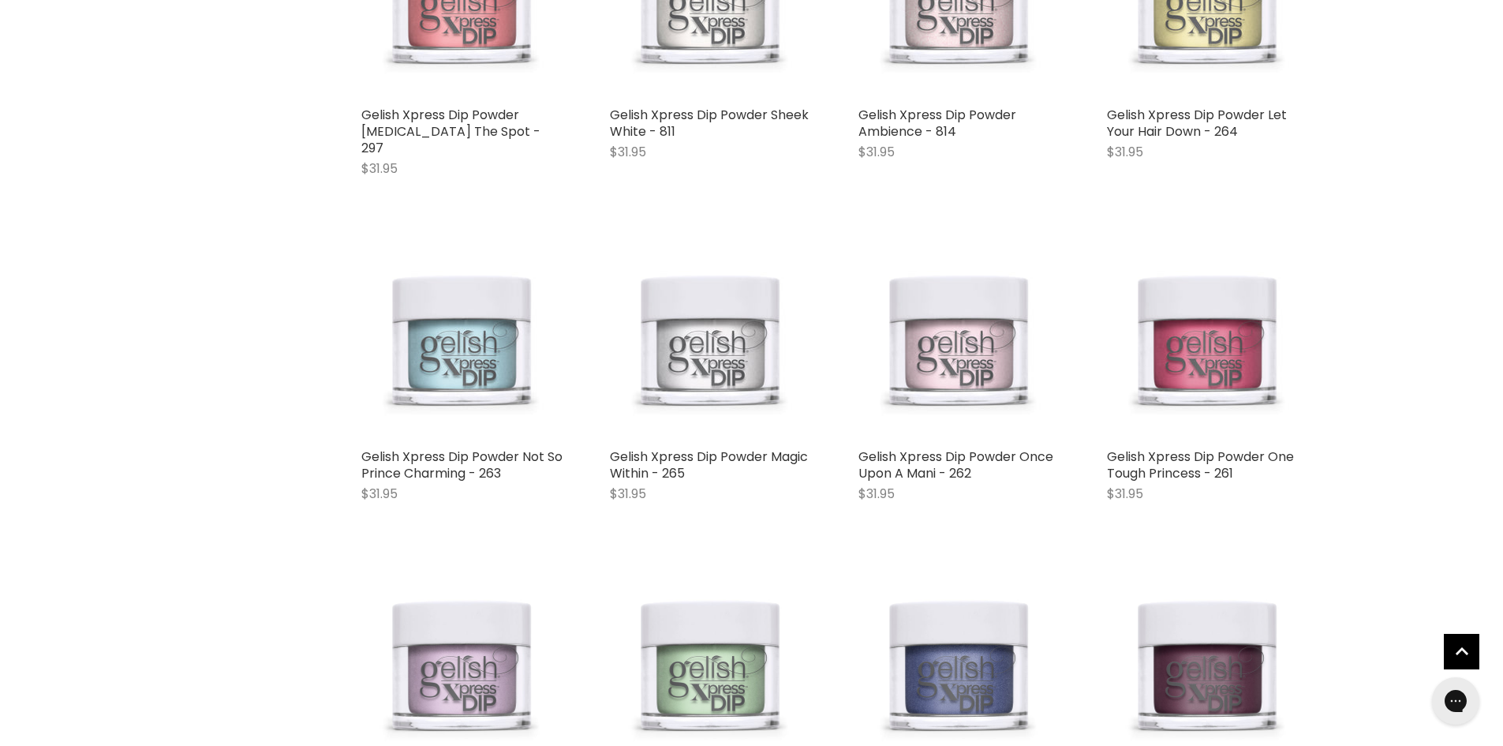
scroll to position [58470, 0]
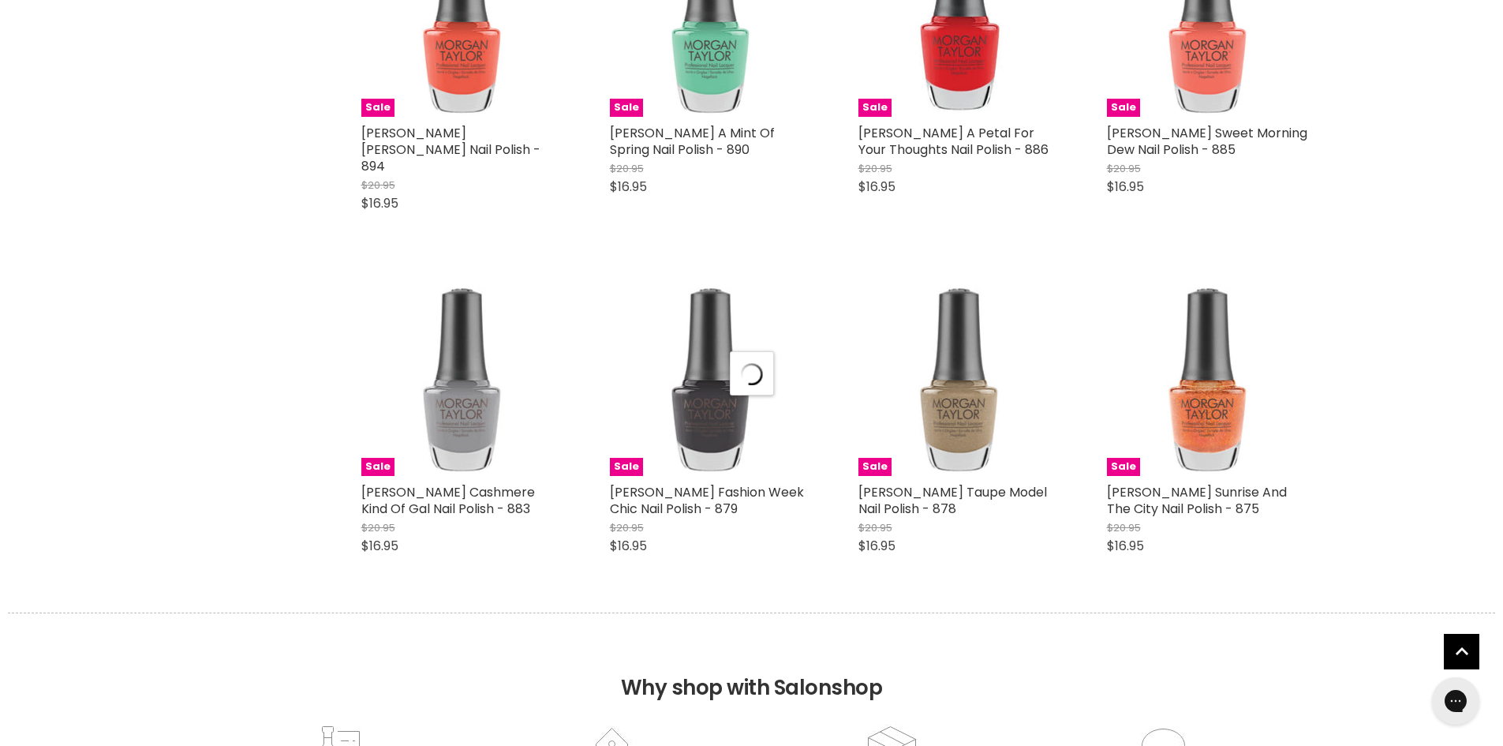
scroll to position [62652, 0]
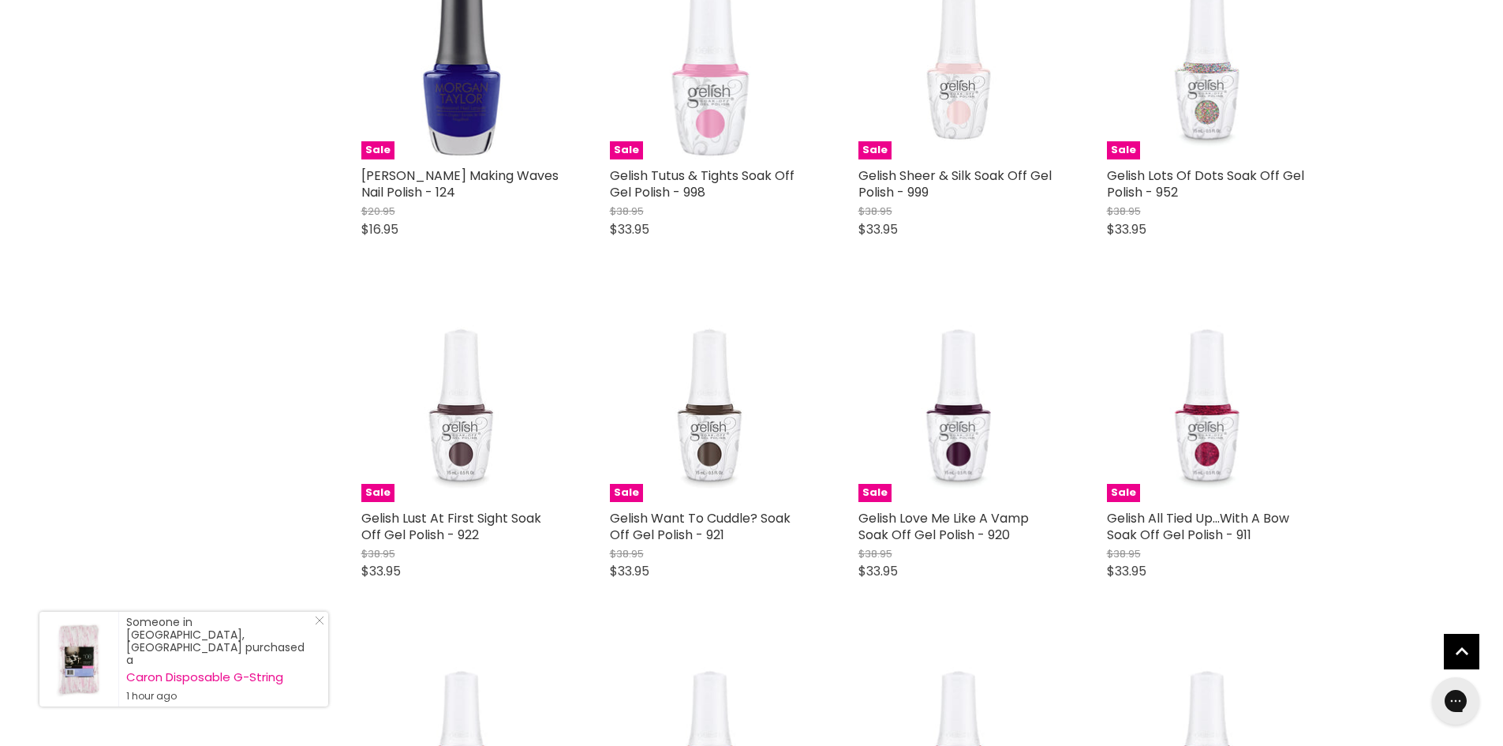
scroll to position [68807, 0]
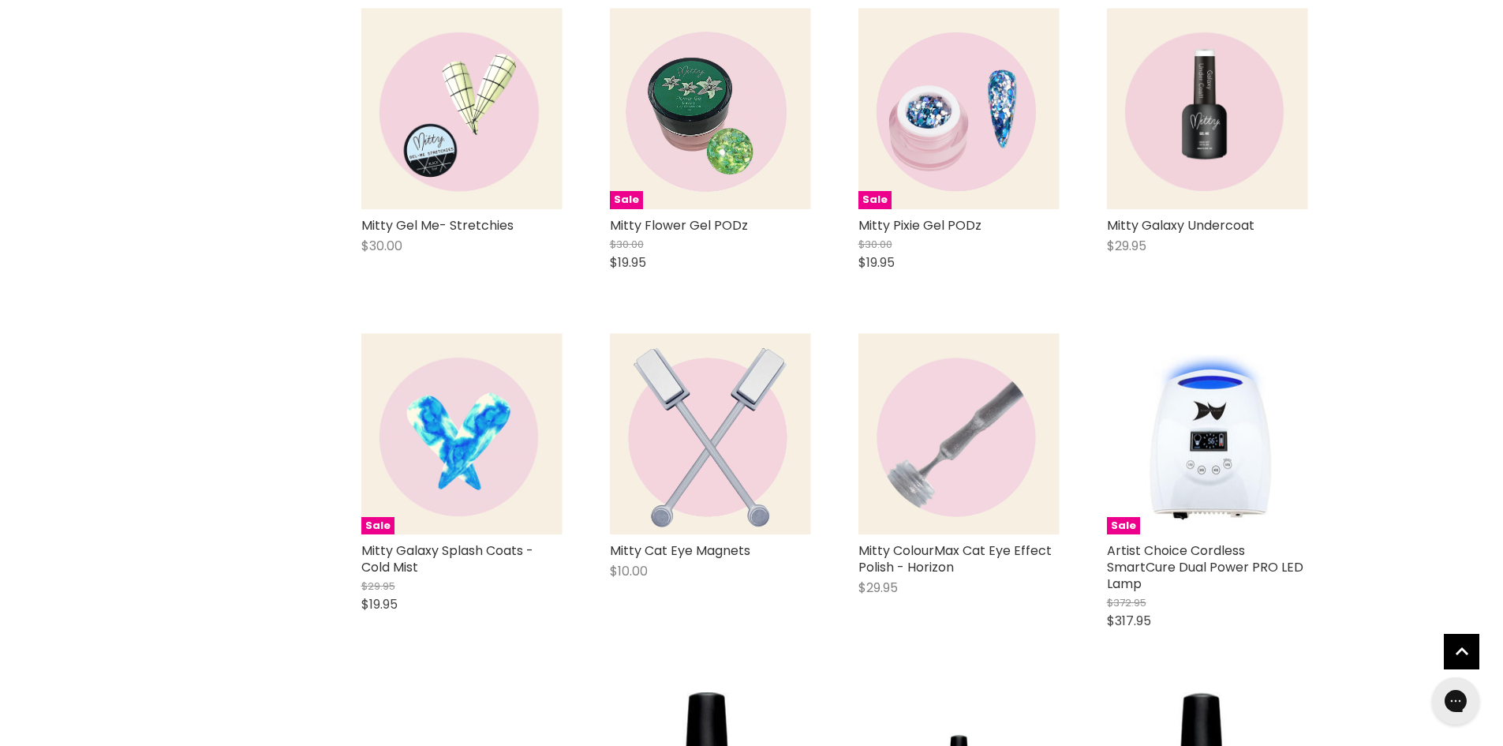
scroll to position [74409, 0]
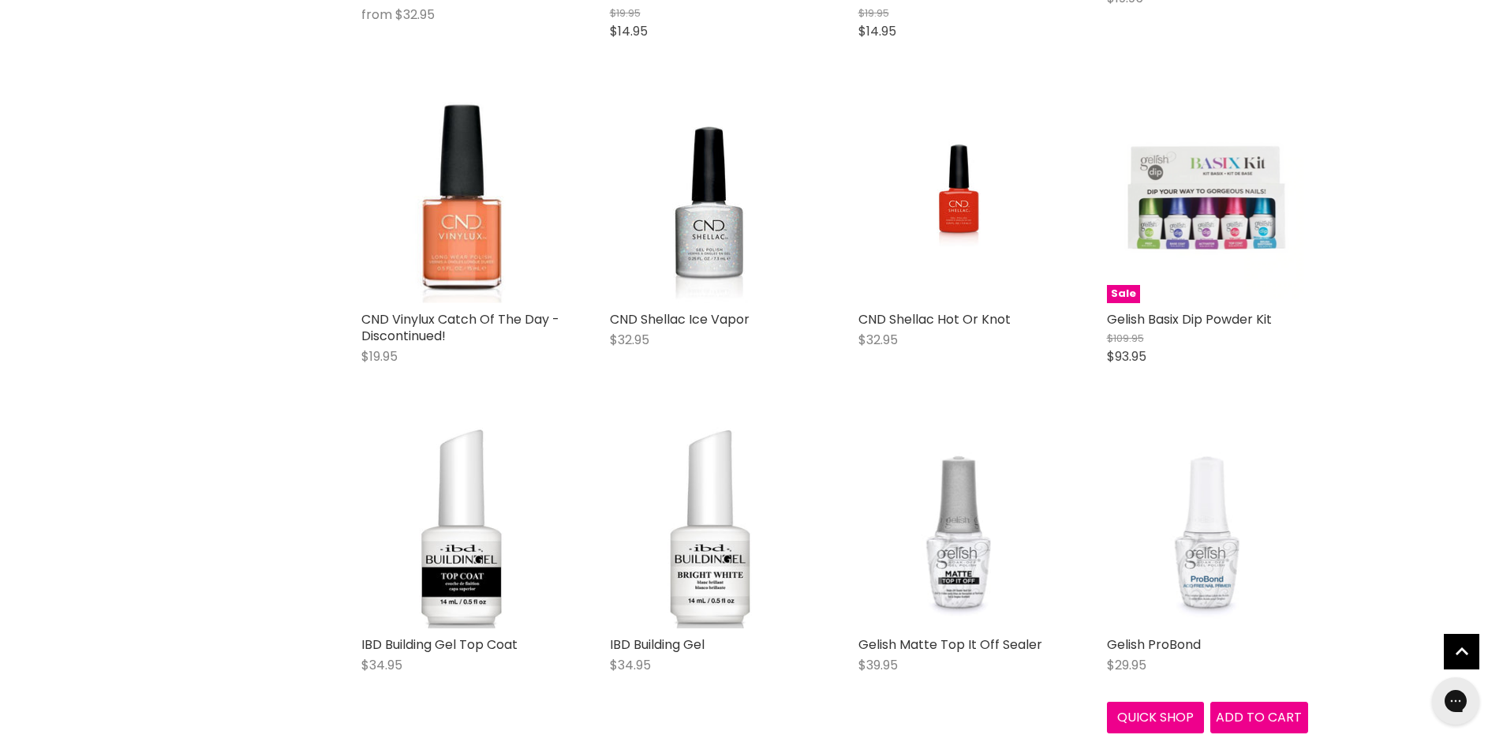
scroll to position [78039, 0]
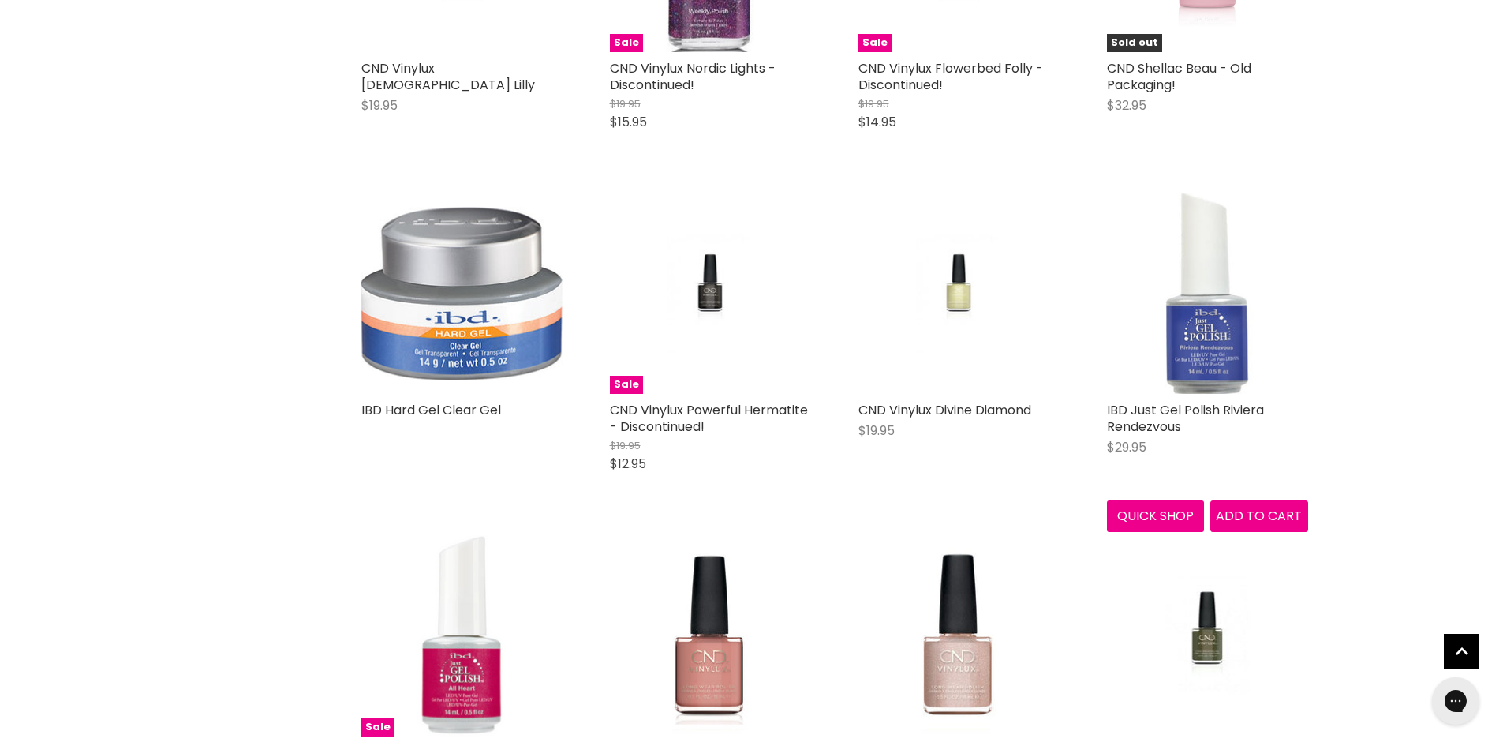
scroll to position [82300, 0]
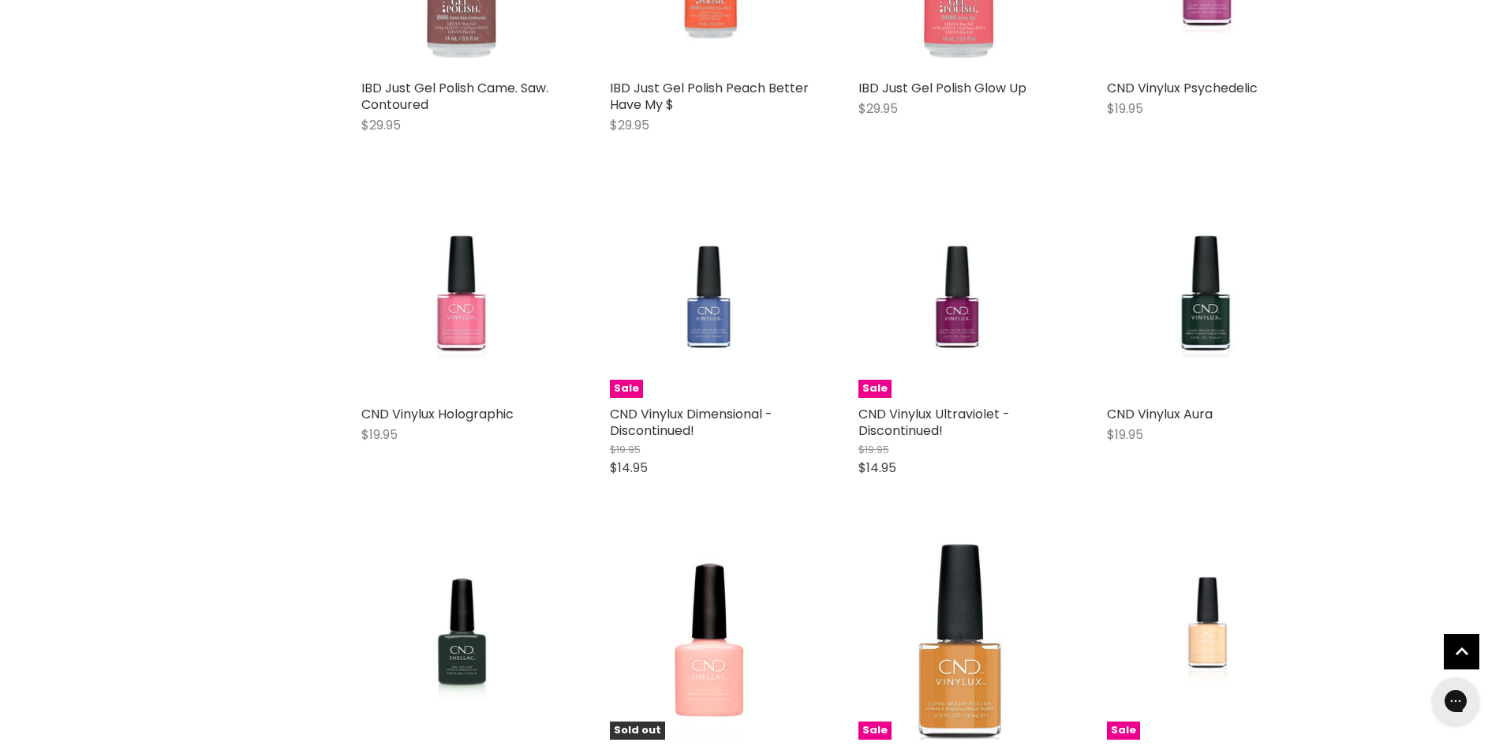
scroll to position [83799, 0]
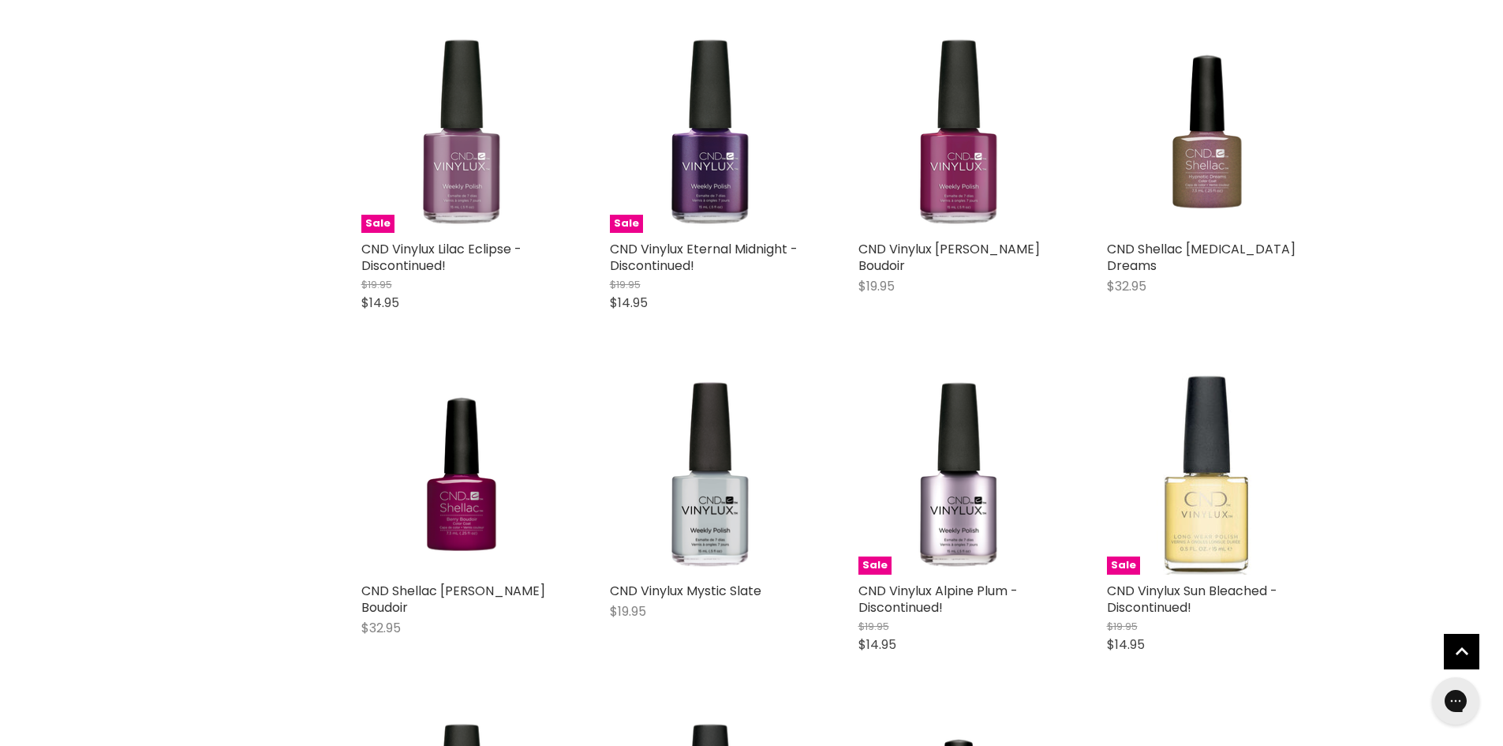
scroll to position [89007, 0]
